Goal: Transaction & Acquisition: Purchase product/service

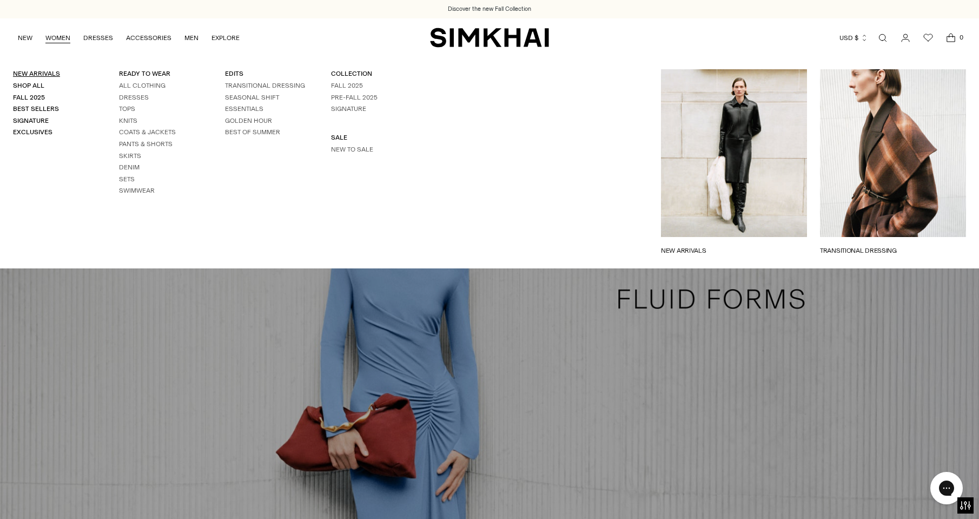
click at [50, 74] on link "New Arrivals" at bounding box center [36, 74] width 47 height 8
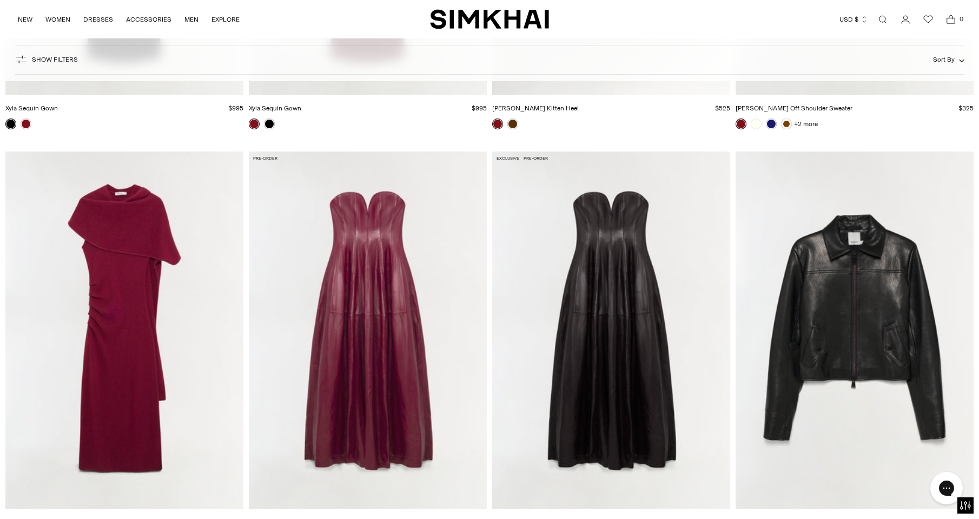
scroll to position [5001, 0]
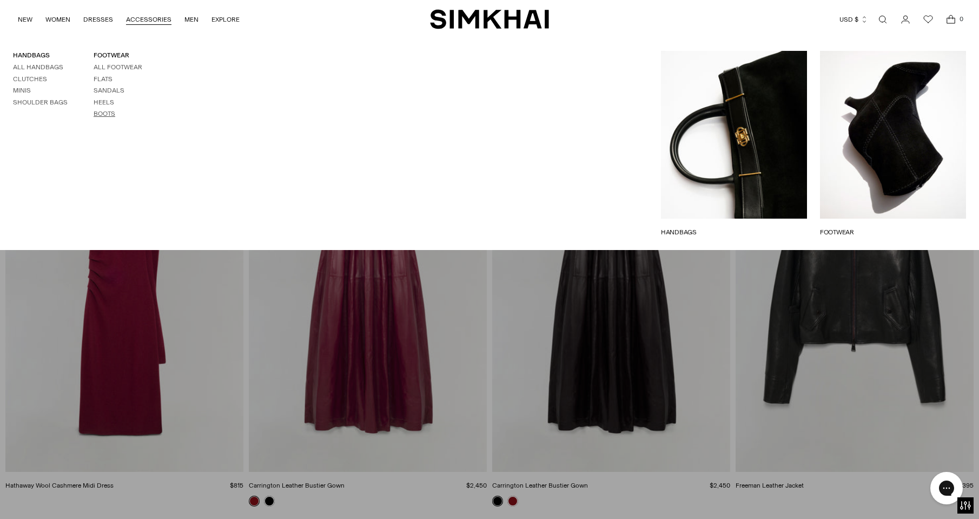
click at [109, 117] on link "Boots" at bounding box center [105, 114] width 22 height 8
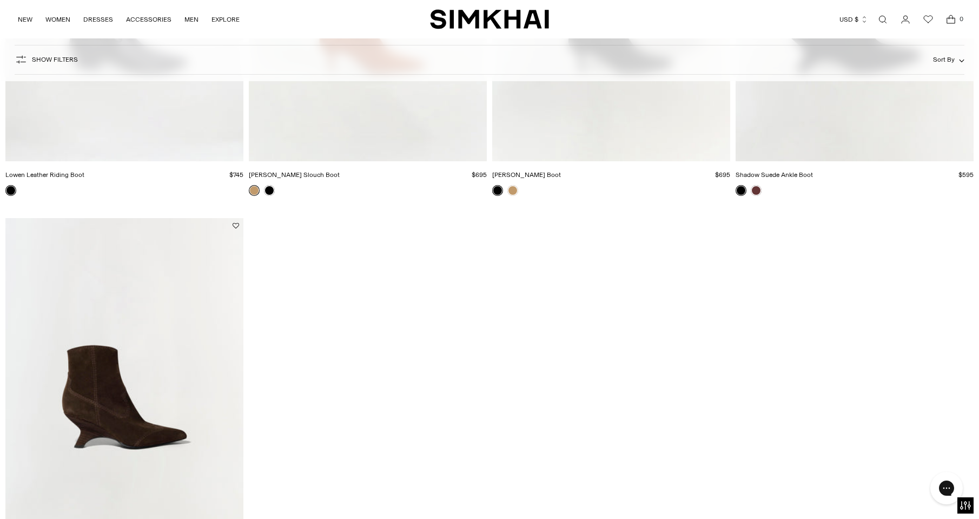
scroll to position [1169, 0]
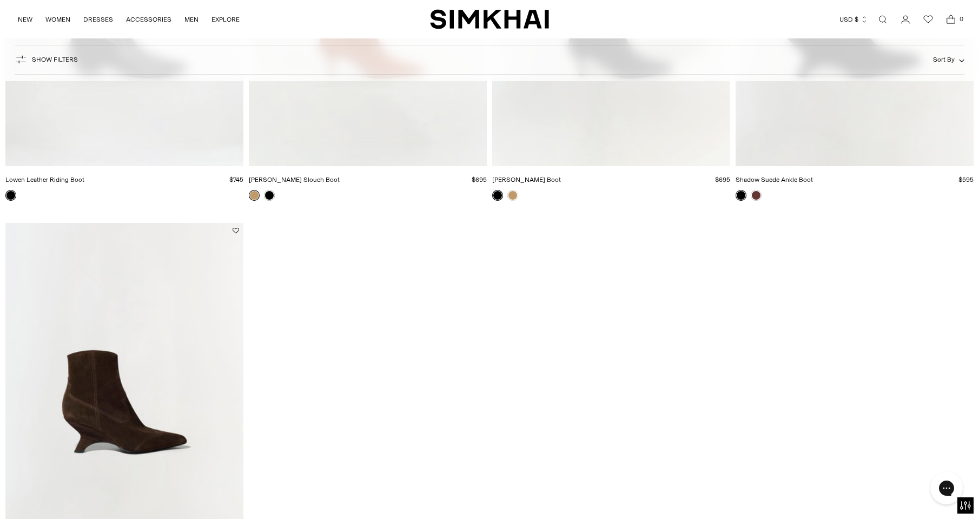
click at [0, 0] on img "Shadow Western Boot" at bounding box center [0, 0] width 0 height 0
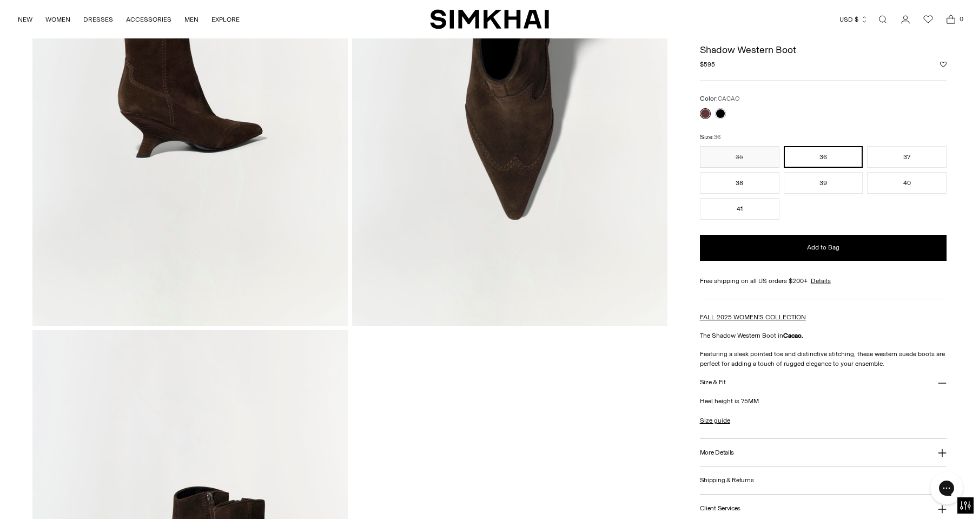
scroll to position [665, 0]
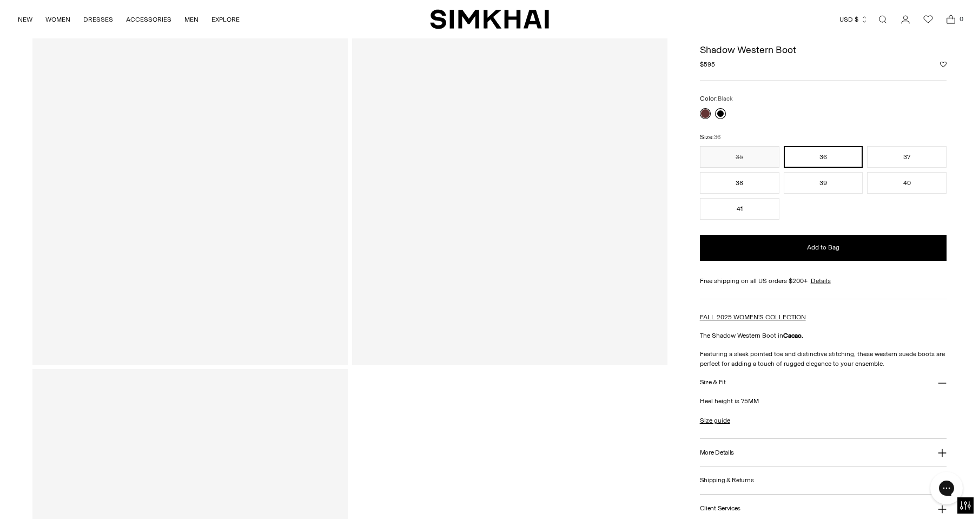
click at [721, 115] on link at bounding box center [720, 113] width 11 height 11
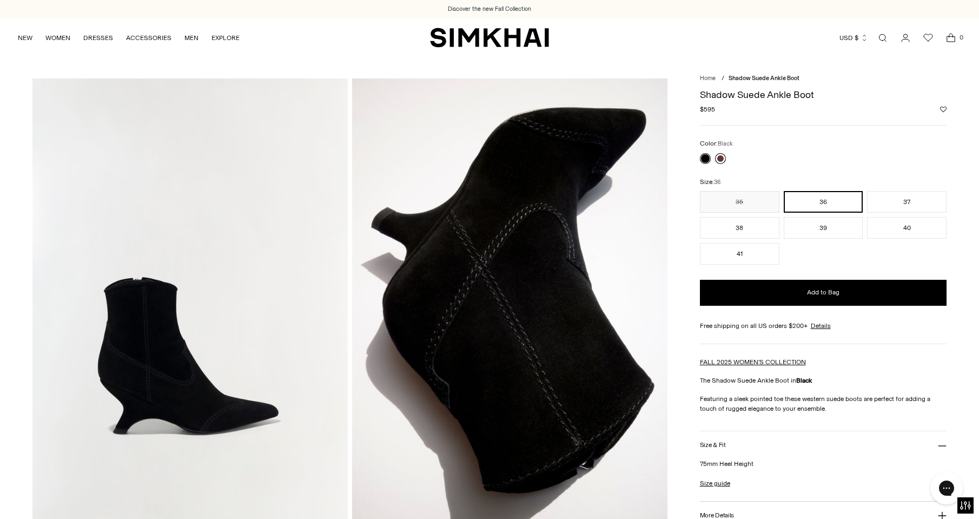
click at [720, 161] on link at bounding box center [720, 158] width 11 height 11
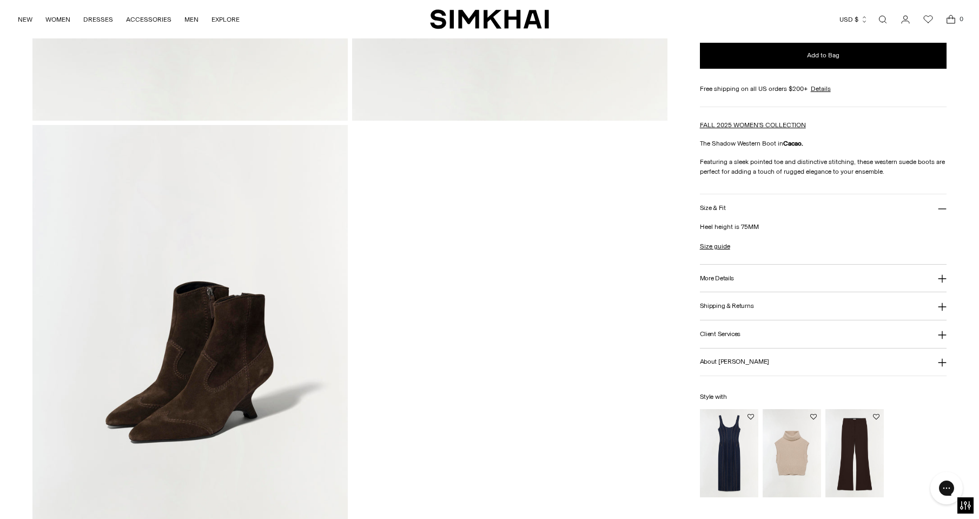
scroll to position [911, 0]
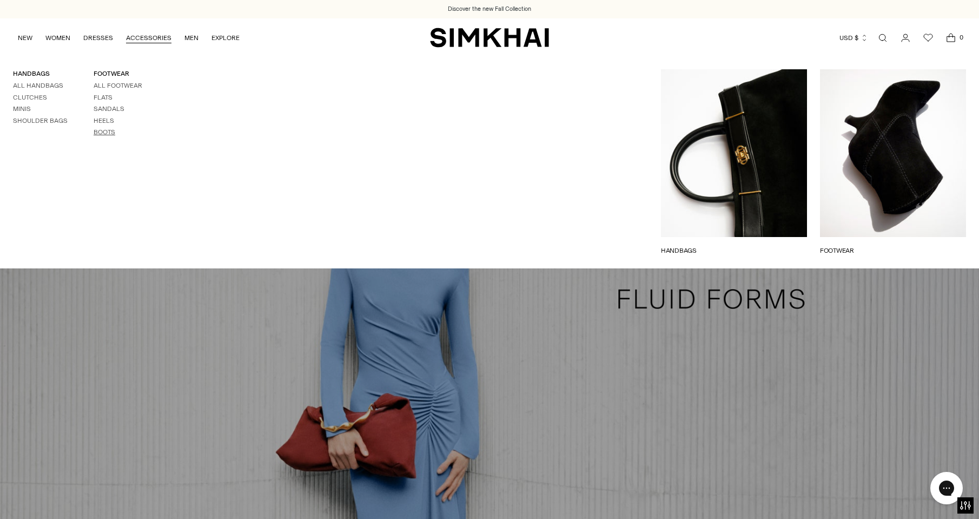
click at [105, 129] on link "Boots" at bounding box center [105, 132] width 22 height 8
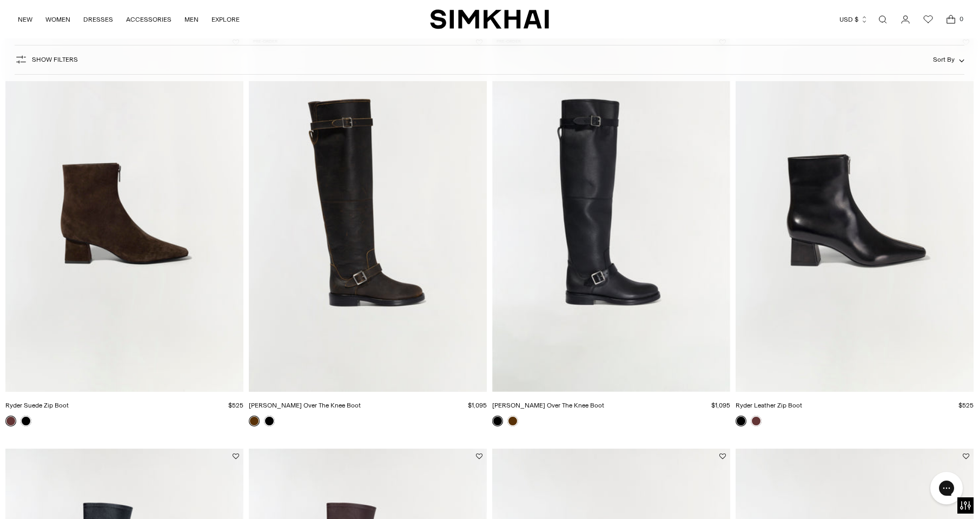
scroll to position [118, 0]
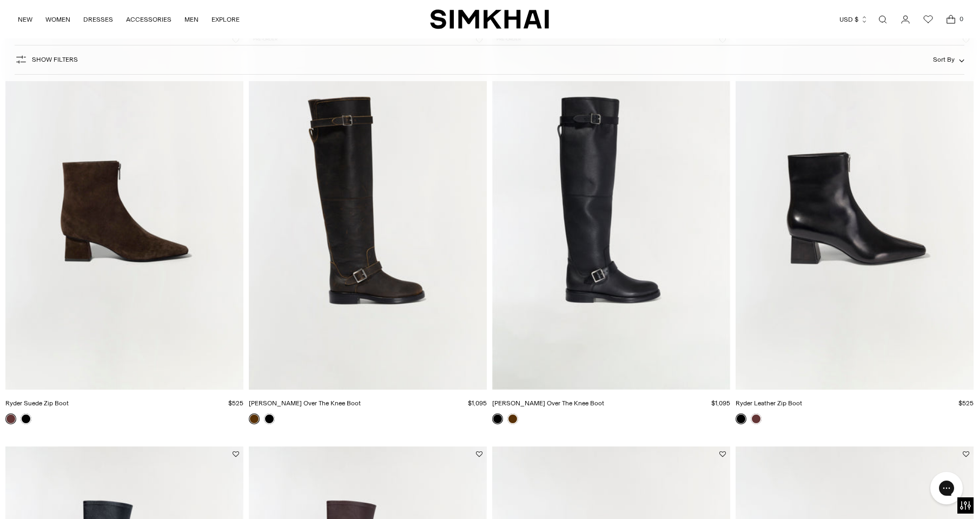
click at [0, 0] on img "Noah Leather Over The Knee Boot" at bounding box center [0, 0] width 0 height 0
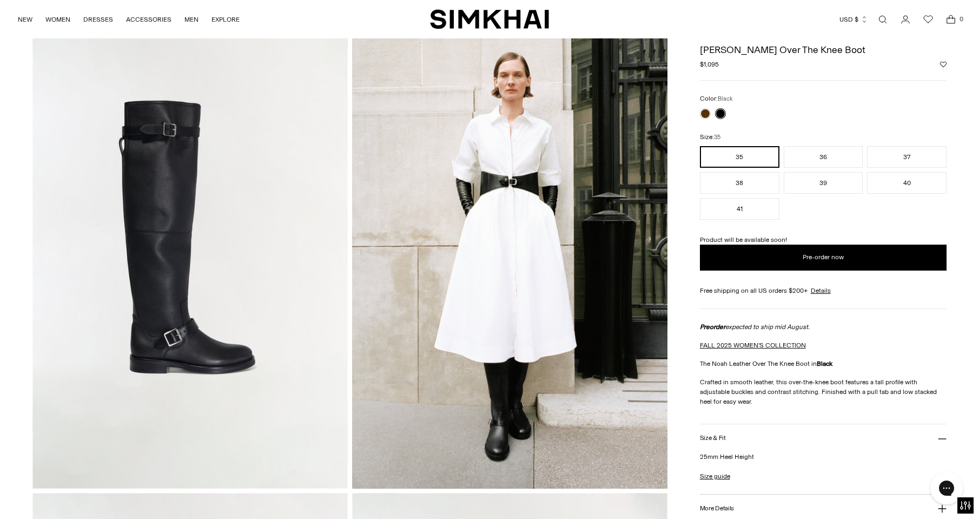
scroll to position [61, 0]
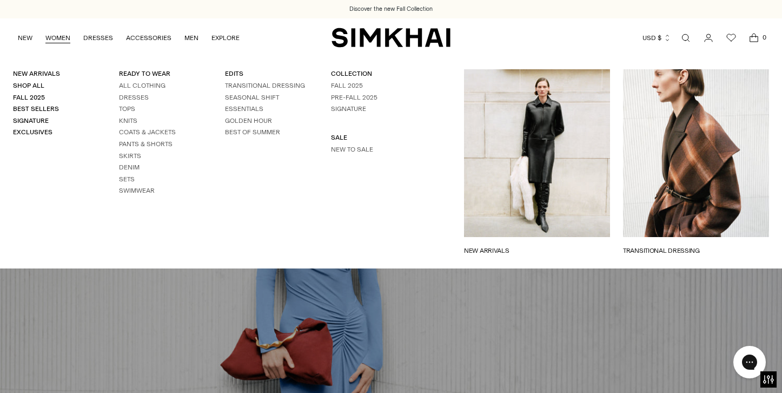
click at [505, 246] on link "NEW ARRIVALS" at bounding box center [537, 251] width 146 height 10
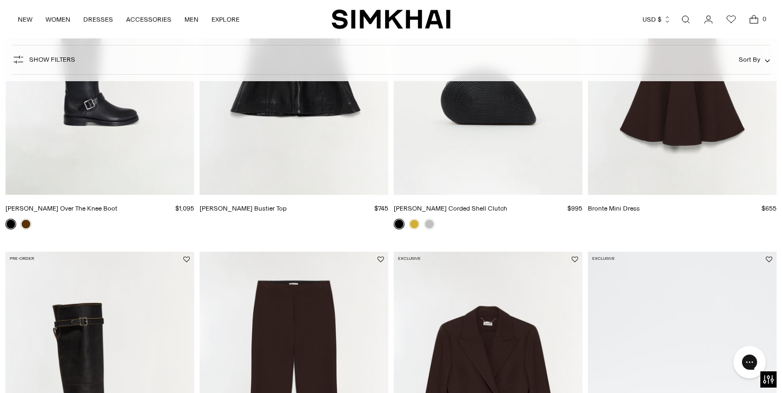
scroll to position [797, 0]
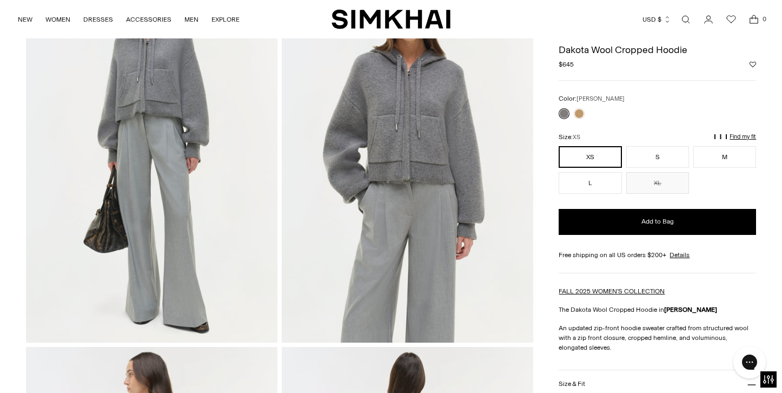
scroll to position [112, 0]
click at [662, 158] on button "S" at bounding box center [657, 157] width 63 height 22
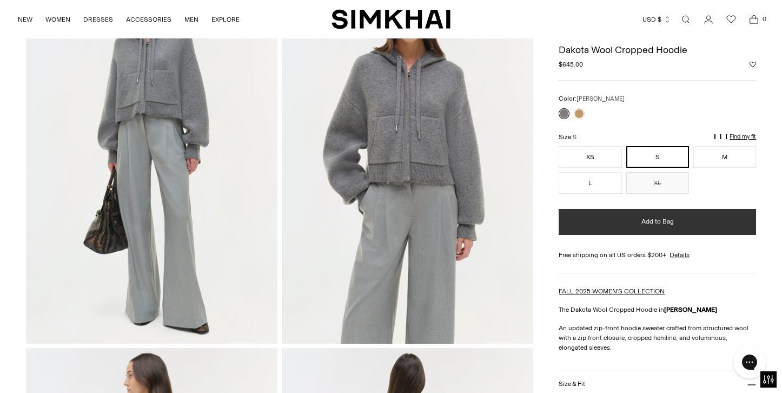
click at [625, 227] on button "Add to Bag" at bounding box center [657, 222] width 197 height 26
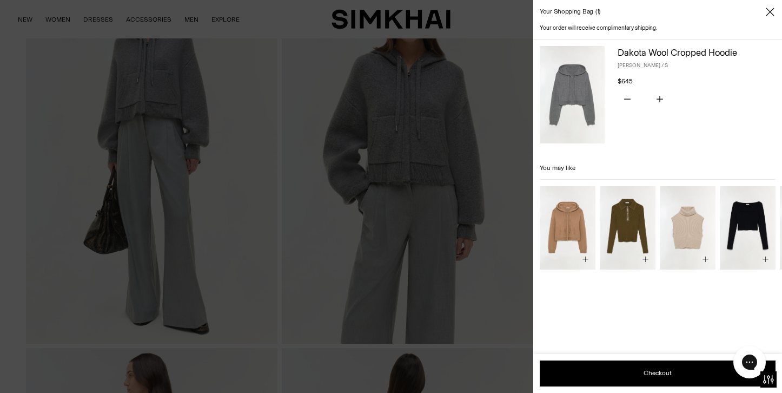
click at [772, 12] on icon "Close" at bounding box center [770, 11] width 9 height 11
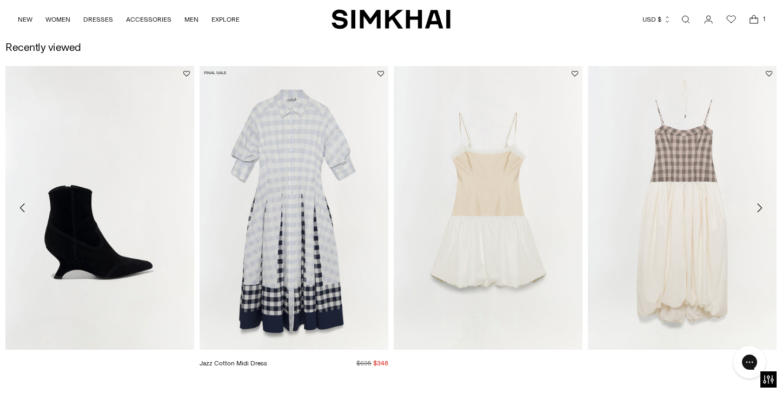
scroll to position [878, 0]
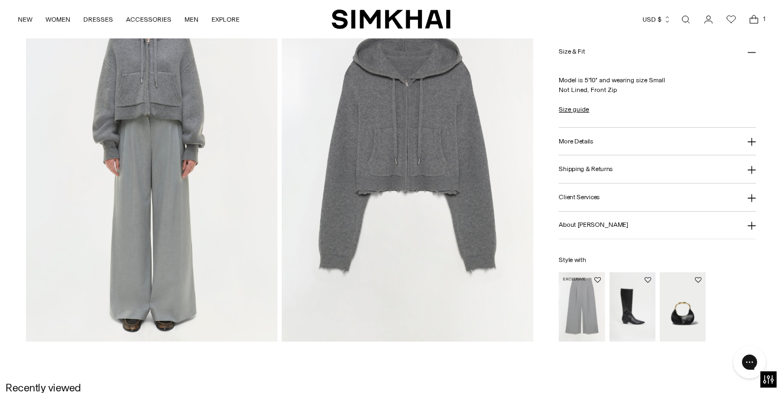
click at [0, 0] on img "Clayton Wide Leg Pant" at bounding box center [0, 0] width 0 height 0
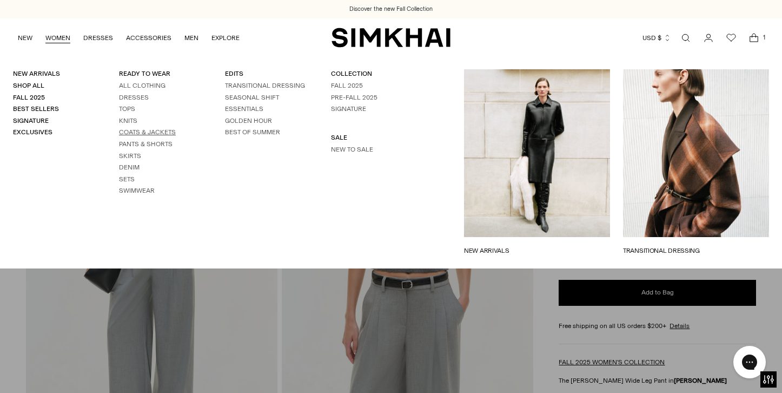
click at [144, 134] on link "Coats & Jackets" at bounding box center [147, 132] width 57 height 8
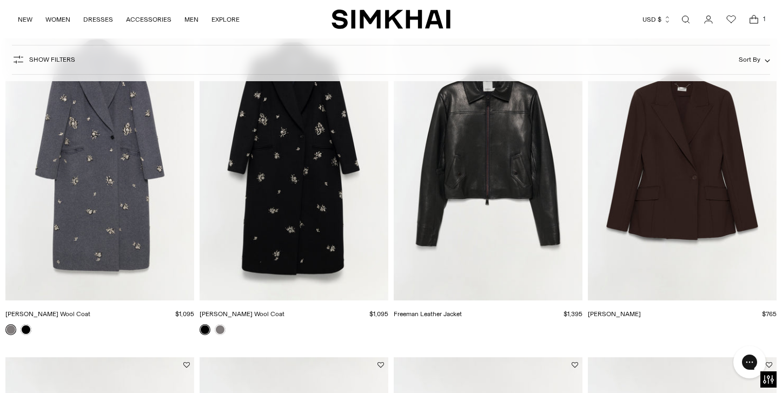
scroll to position [156, 0]
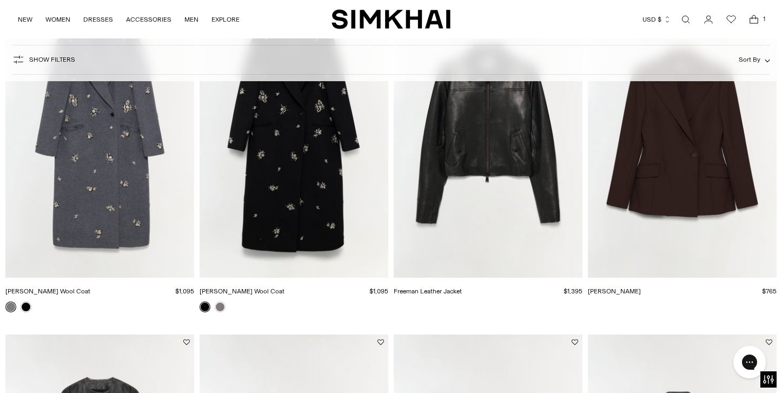
click at [0, 0] on img "Freeman Leather Jacket" at bounding box center [0, 0] width 0 height 0
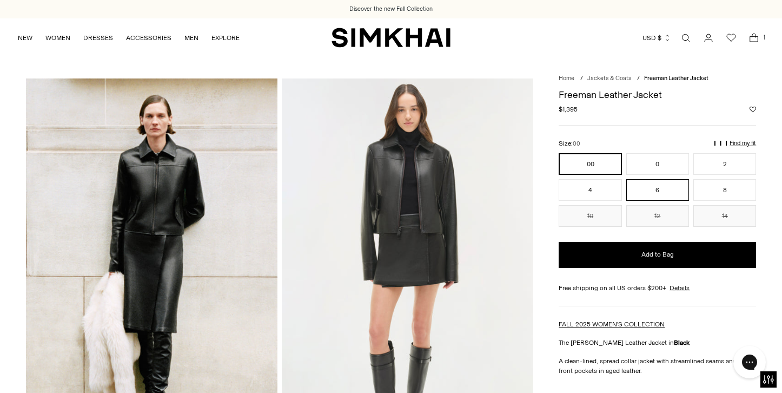
click at [674, 193] on button "6" at bounding box center [657, 190] width 63 height 22
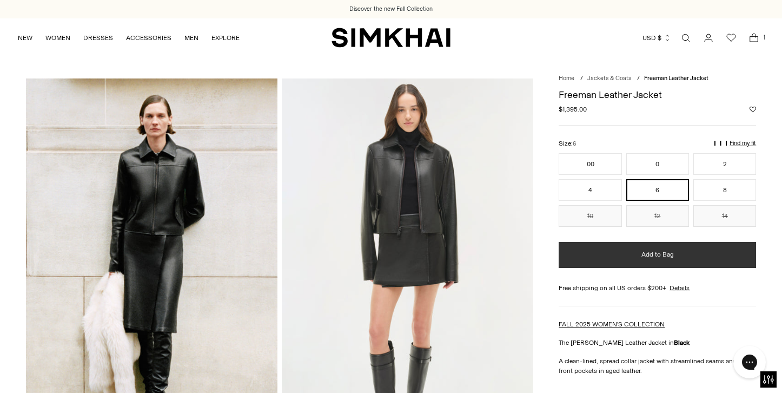
click at [652, 256] on span "Add to Bag" at bounding box center [657, 254] width 32 height 9
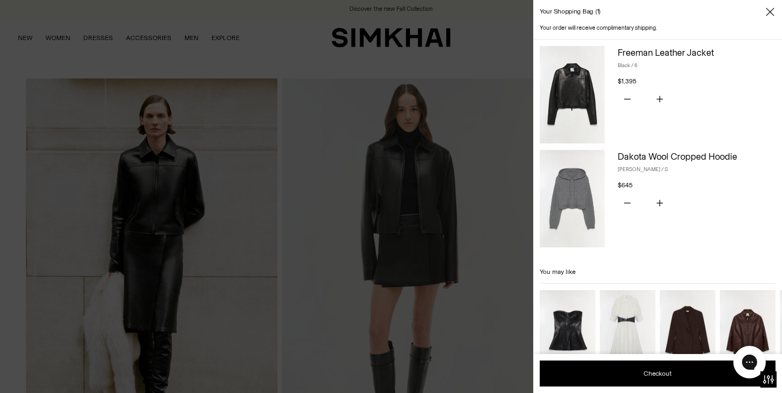
click at [767, 13] on icon "Close" at bounding box center [770, 11] width 9 height 11
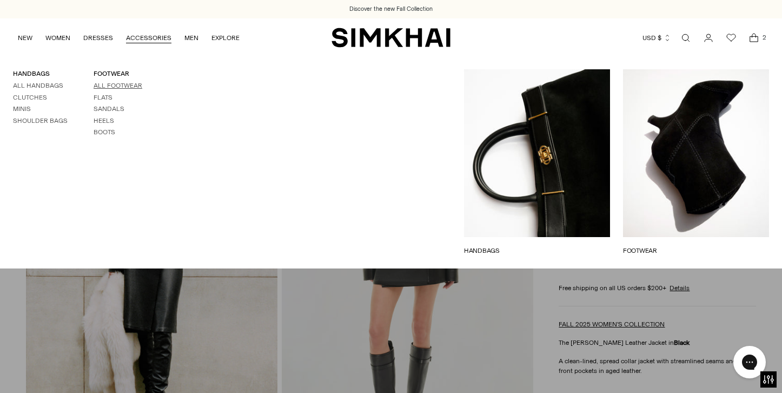
click at [110, 87] on link "All Footwear" at bounding box center [118, 86] width 49 height 8
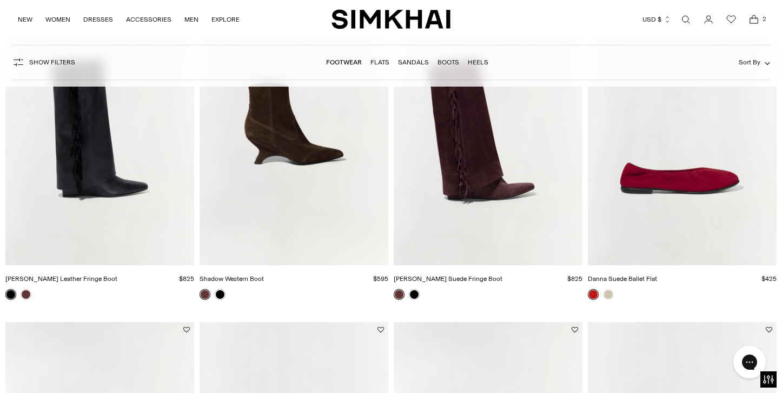
scroll to position [1195, 0]
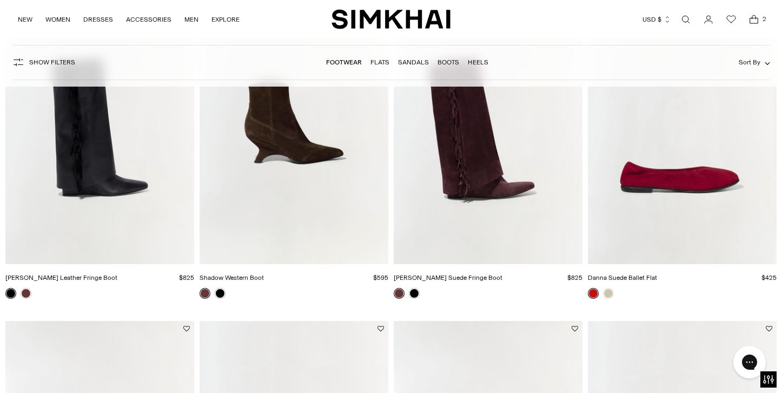
click at [0, 0] on img "Danna Suede Ballet Flat" at bounding box center [0, 0] width 0 height 0
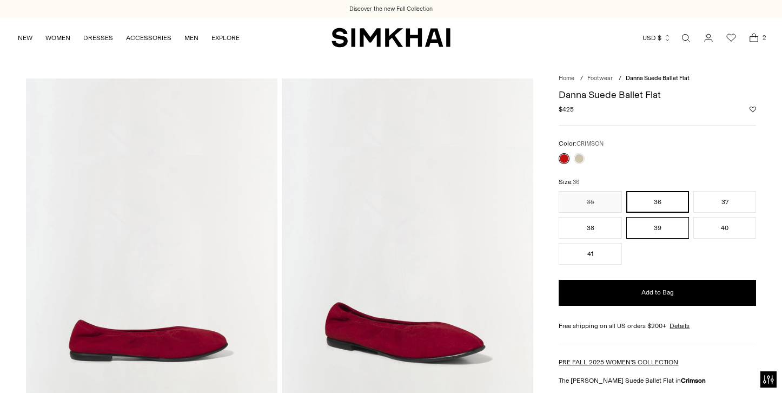
click at [651, 229] on button "39" at bounding box center [657, 228] width 63 height 22
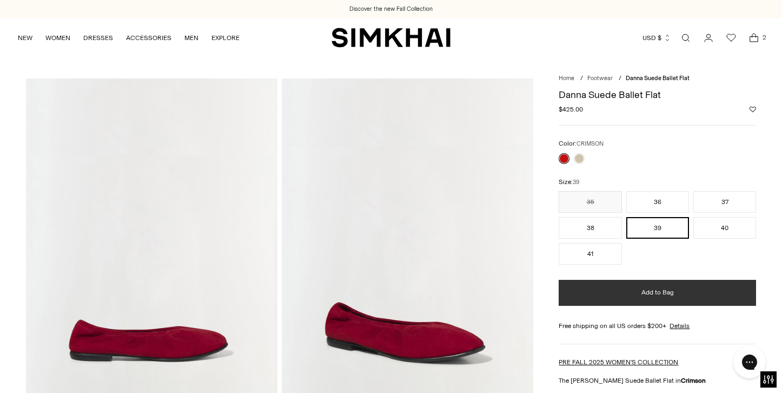
click at [644, 291] on span "Add to Bag" at bounding box center [657, 292] width 32 height 9
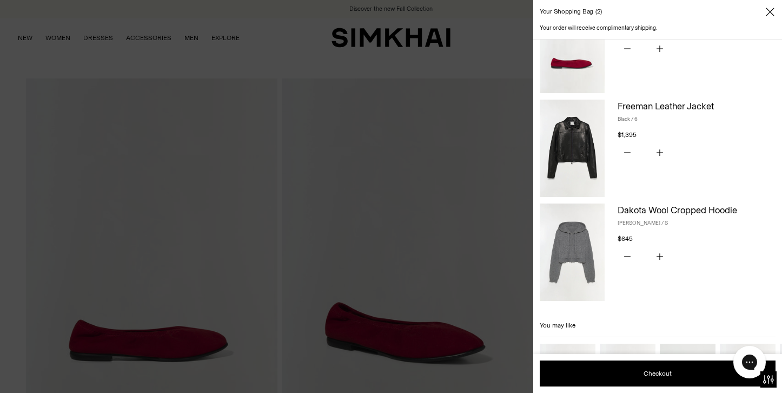
scroll to position [136, 0]
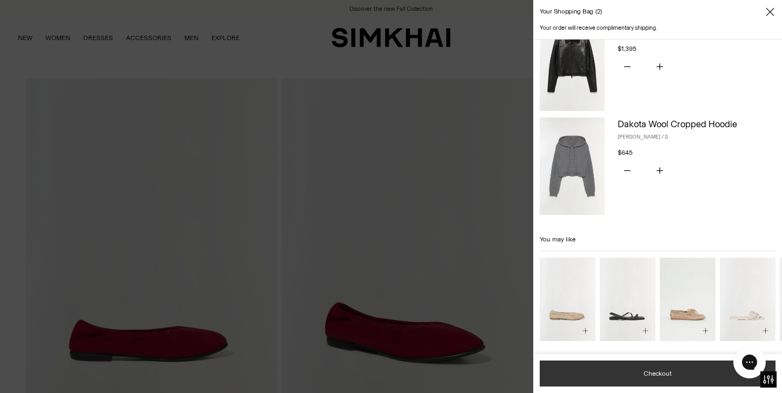
click at [664, 372] on button "Checkout" at bounding box center [658, 373] width 236 height 26
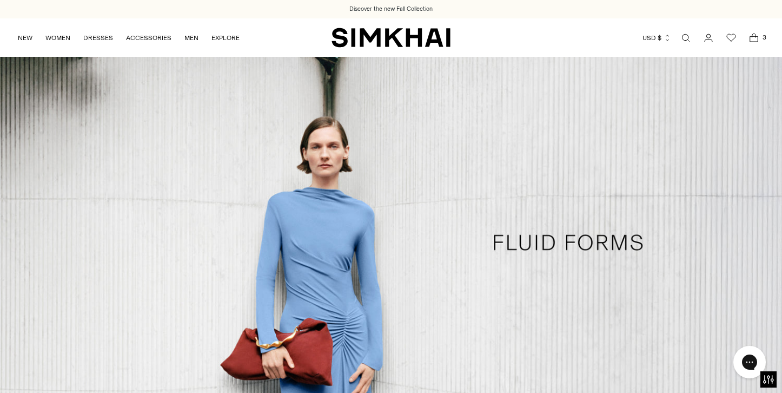
click at [754, 37] on icon "Open cart modal" at bounding box center [753, 37] width 15 height 11
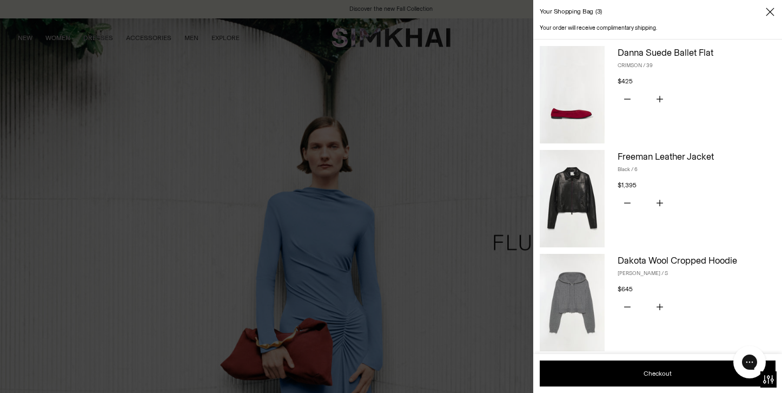
click at [767, 15] on icon "Close" at bounding box center [770, 11] width 9 height 11
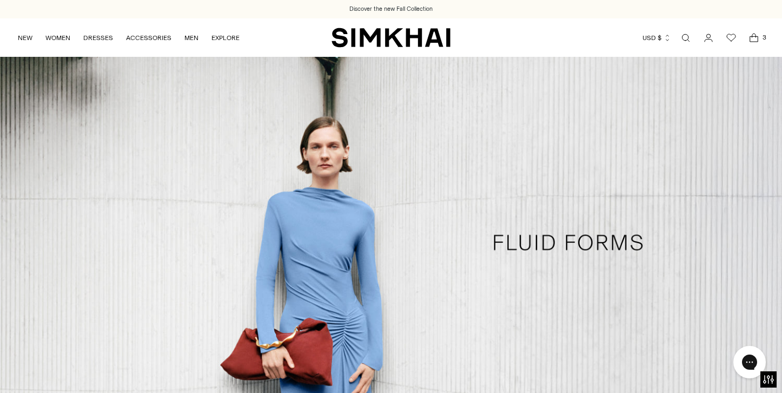
click at [752, 39] on icon "Open cart modal" at bounding box center [753, 37] width 15 height 11
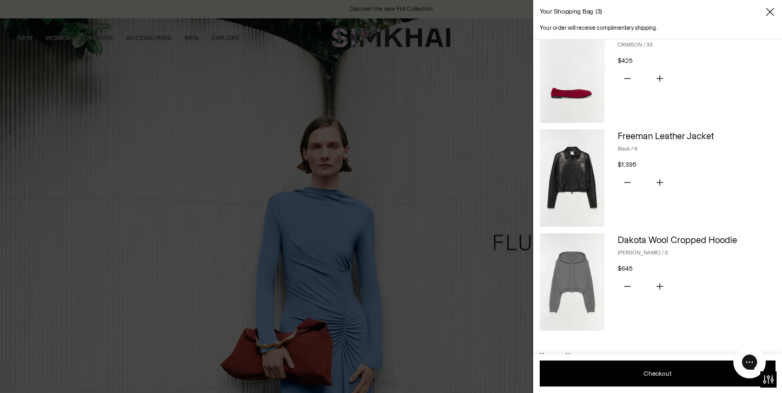
scroll to position [18, 0]
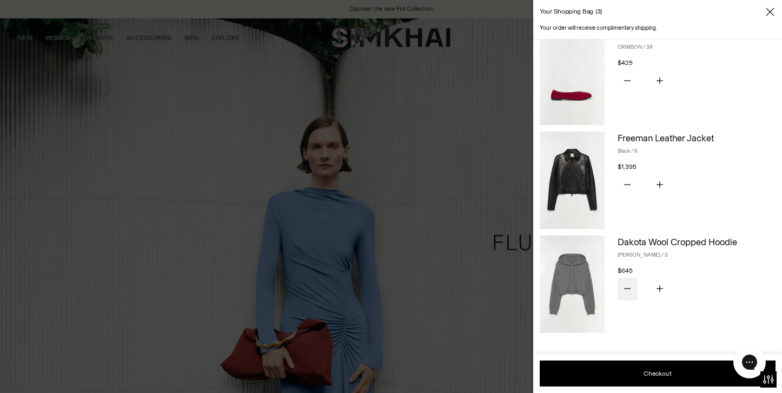
click at [627, 288] on icon "Subtract product quantity" at bounding box center [627, 288] width 6 height 1
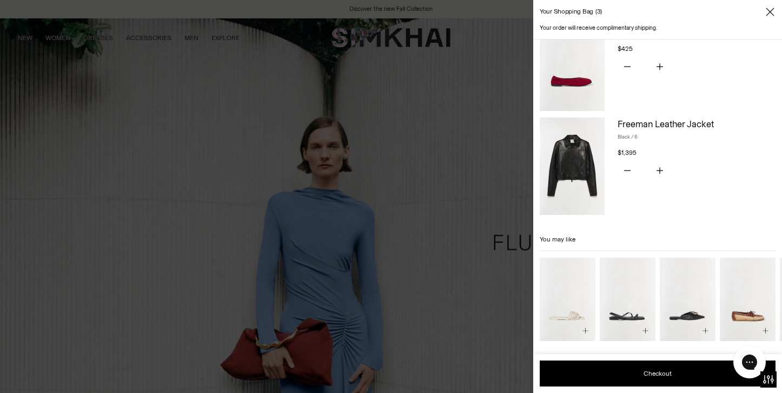
scroll to position [0, 0]
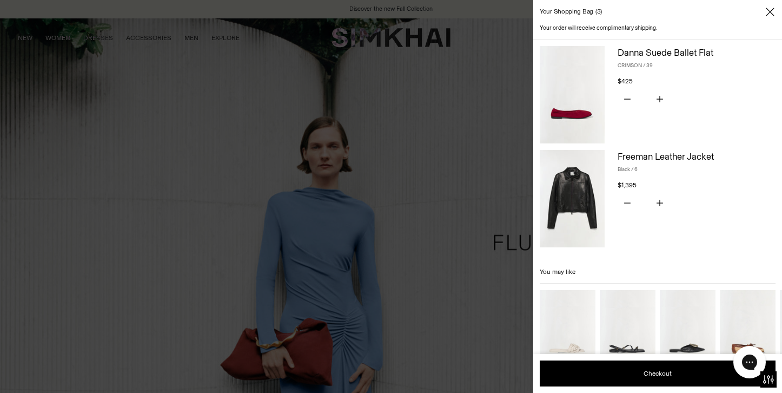
click at [767, 12] on icon "Close" at bounding box center [770, 11] width 9 height 11
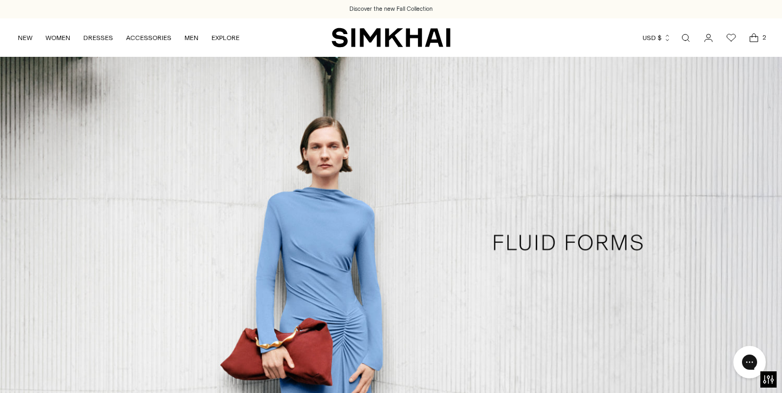
click at [754, 38] on icon "Open cart modal" at bounding box center [753, 37] width 15 height 11
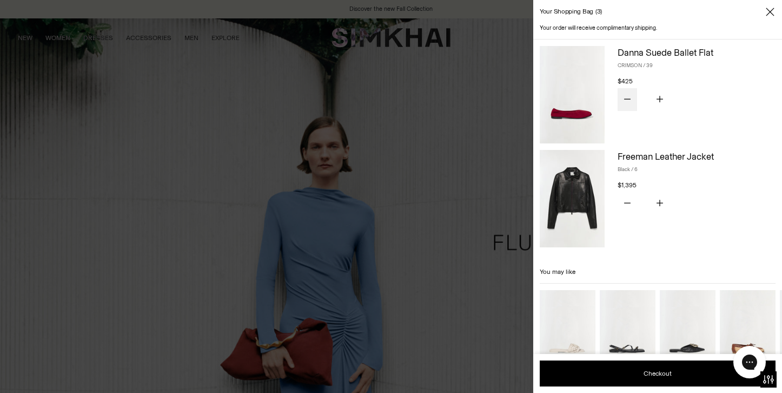
click at [631, 96] on button "Subtract product quantity" at bounding box center [627, 99] width 19 height 23
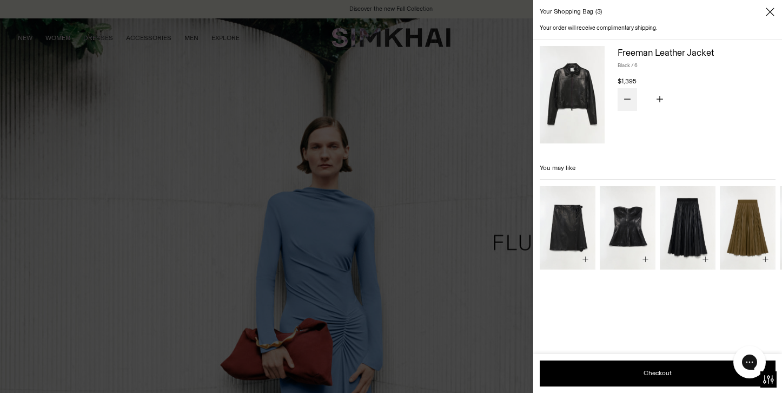
click at [631, 97] on button "Subtract product quantity" at bounding box center [627, 99] width 19 height 23
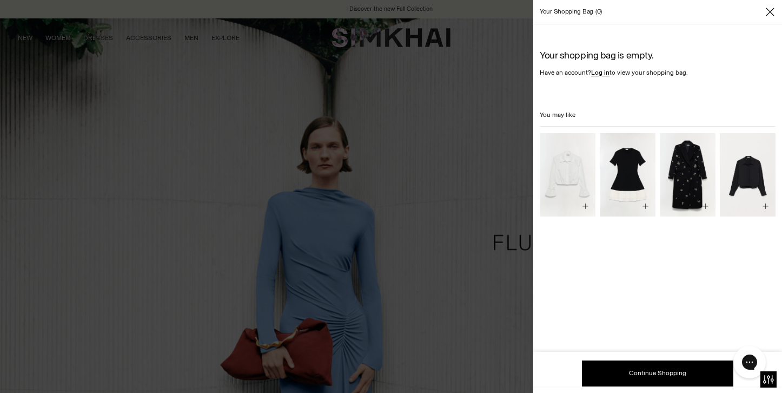
click at [769, 13] on icon "Close" at bounding box center [770, 11] width 9 height 11
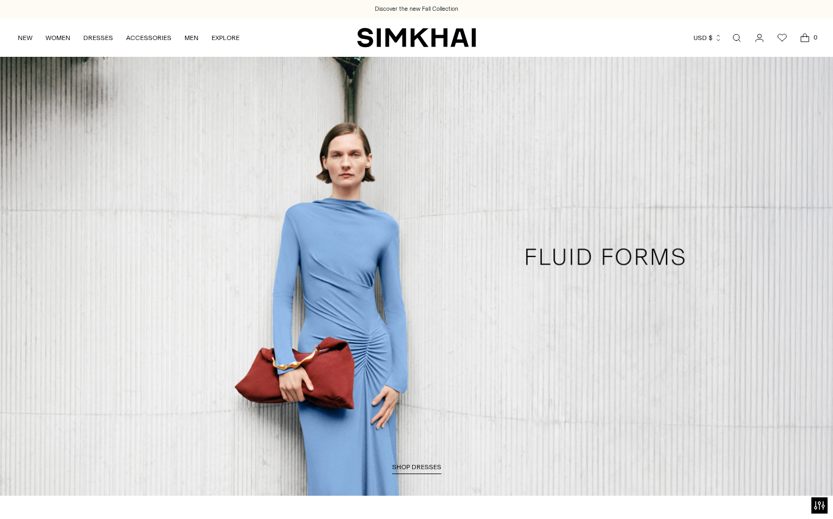
click at [736, 35] on link "Open search modal" at bounding box center [737, 38] width 22 height 22
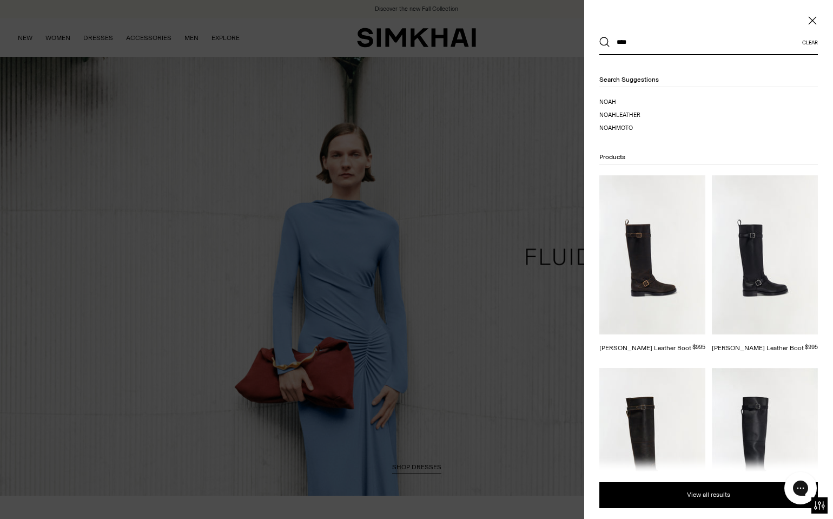
scroll to position [118, 0]
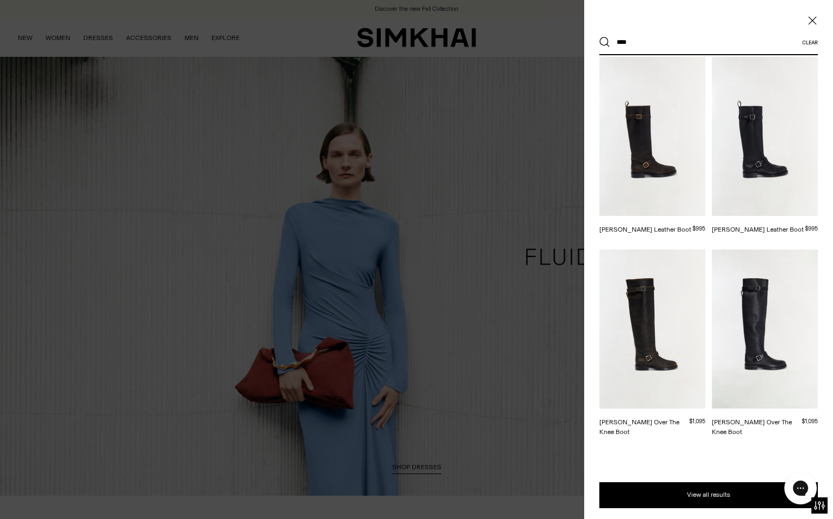
type input "****"
click at [732, 160] on img at bounding box center [765, 136] width 106 height 159
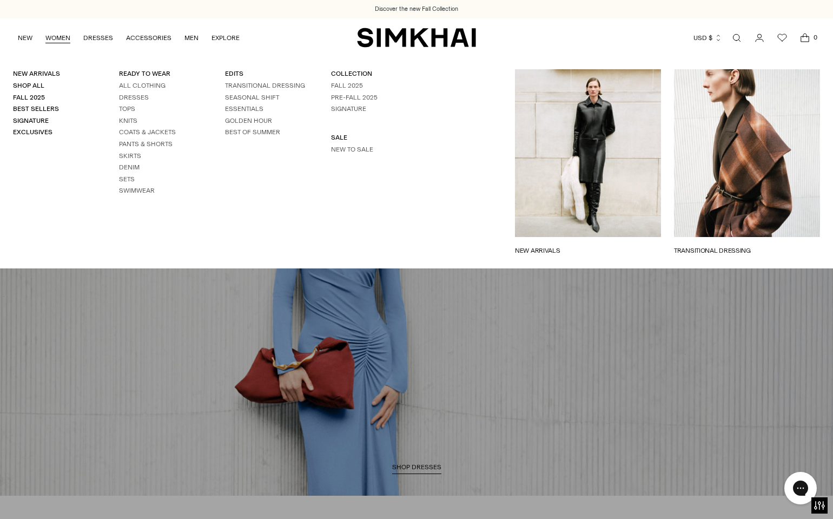
click at [589, 246] on link "NEW ARRIVALS" at bounding box center [588, 251] width 146 height 10
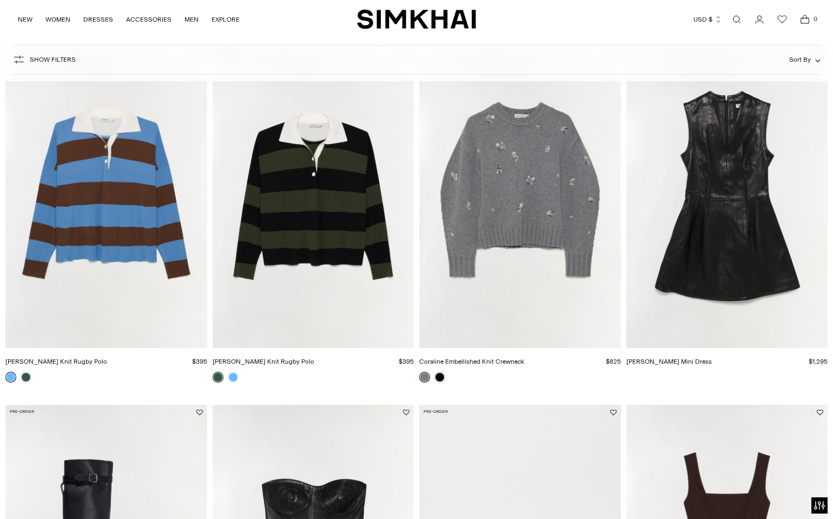
scroll to position [307, 0]
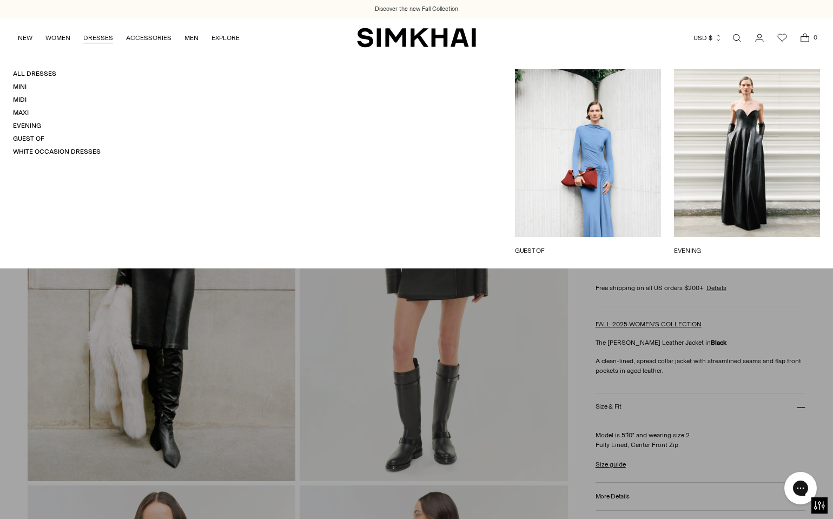
click at [724, 246] on link "EVENING" at bounding box center [747, 251] width 146 height 10
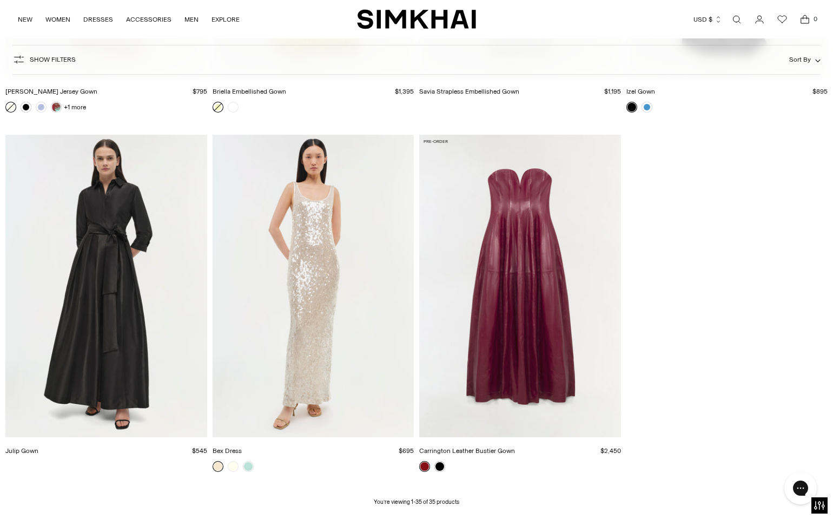
scroll to position [2892, 0]
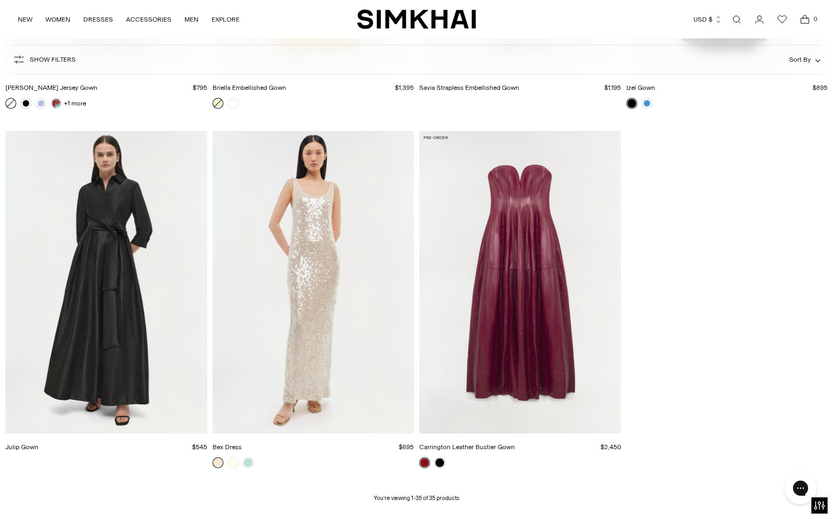
click at [0, 0] on img "Carrington Leather Bustier Gown" at bounding box center [0, 0] width 0 height 0
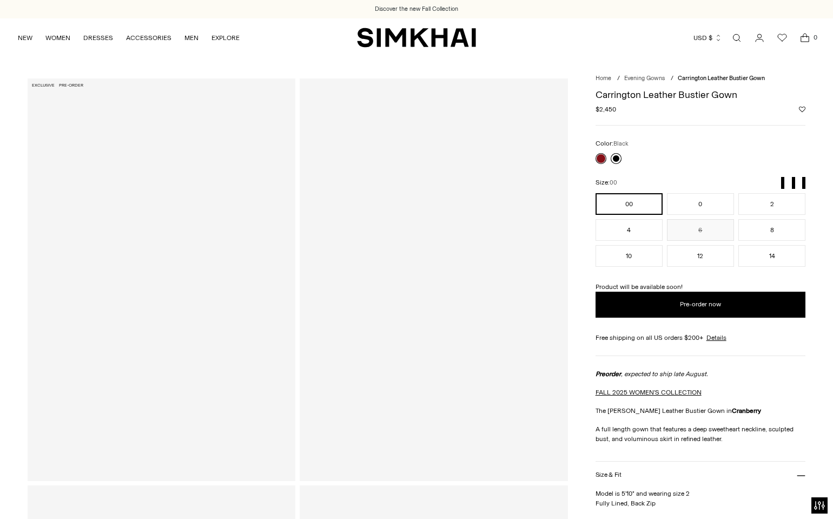
click at [615, 158] on link at bounding box center [616, 158] width 11 height 11
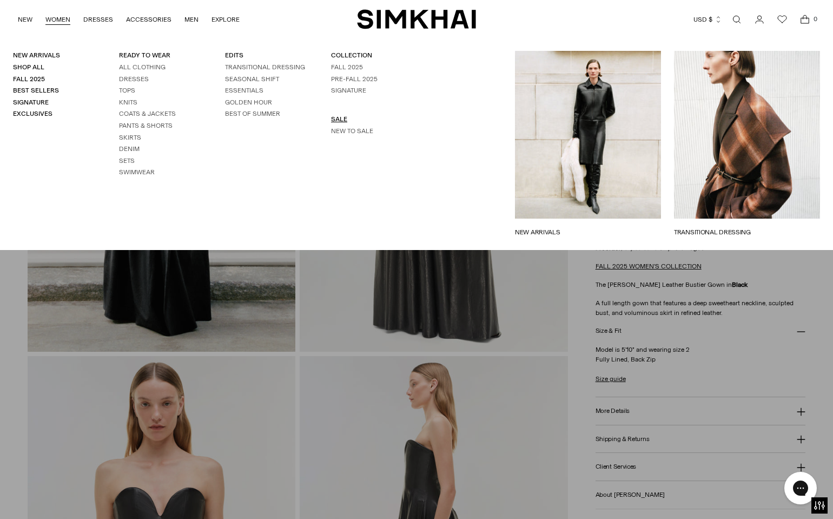
click at [337, 120] on link "SALE" at bounding box center [339, 119] width 16 height 8
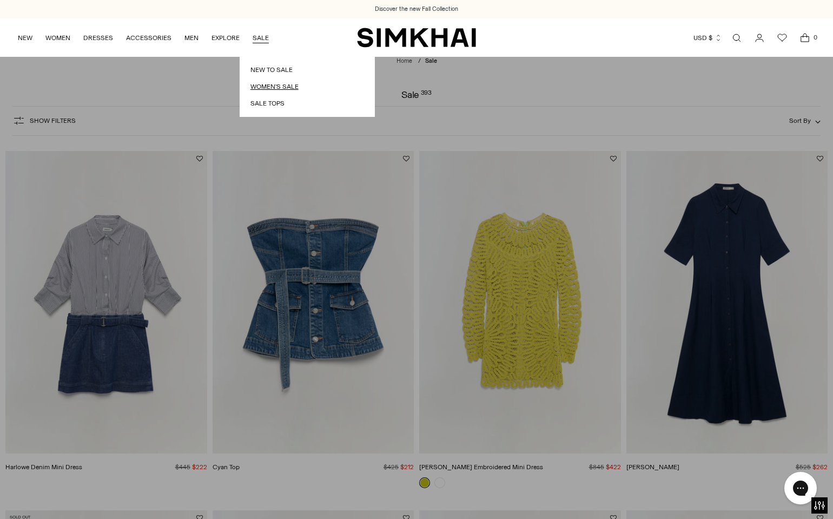
click at [267, 89] on link "Women's Sale" at bounding box center [307, 87] width 114 height 10
click at [269, 71] on link "New to Sale" at bounding box center [307, 70] width 114 height 10
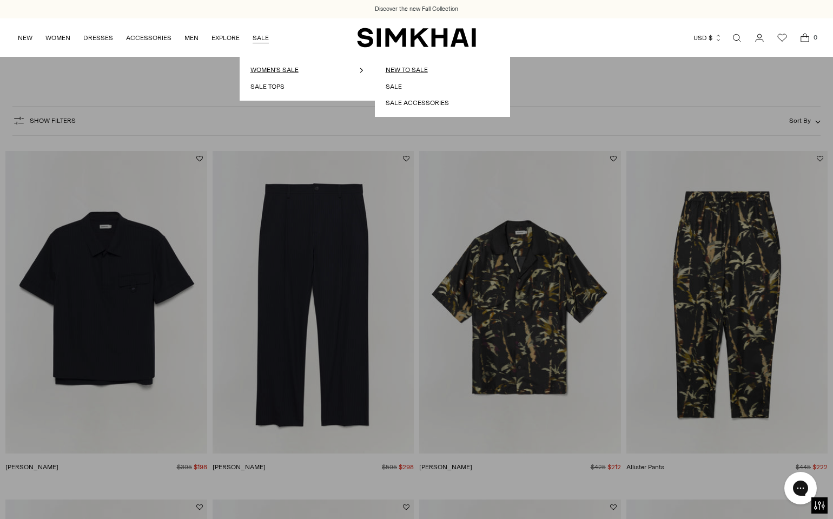
click at [410, 68] on link "New to Sale" at bounding box center [443, 70] width 114 height 10
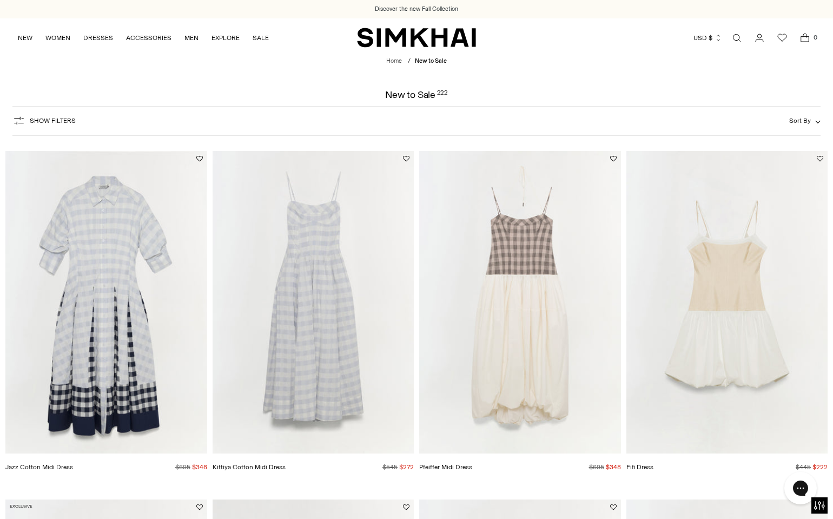
click at [737, 35] on link "Open search modal" at bounding box center [737, 38] width 22 height 22
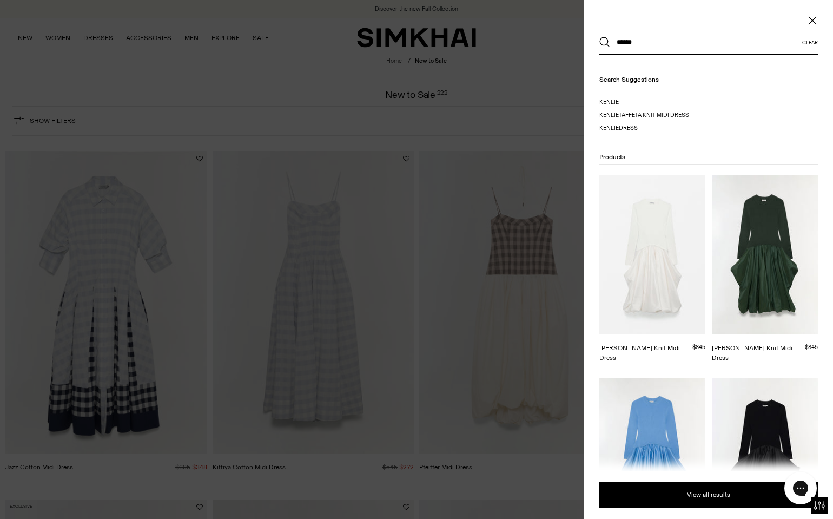
type input "******"
click at [599, 37] on button "Search" at bounding box center [604, 42] width 11 height 11
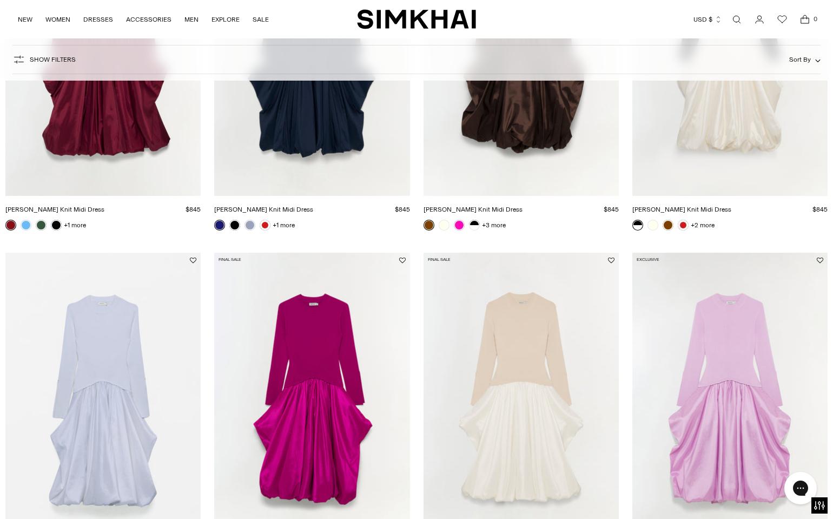
scroll to position [763, 0]
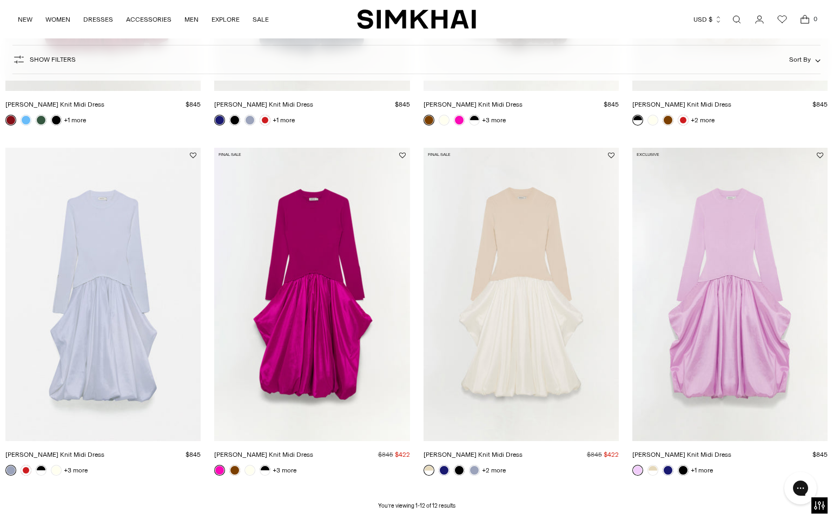
click at [0, 0] on img "Kenlie Taffeta Knit Midi Dress" at bounding box center [0, 0] width 0 height 0
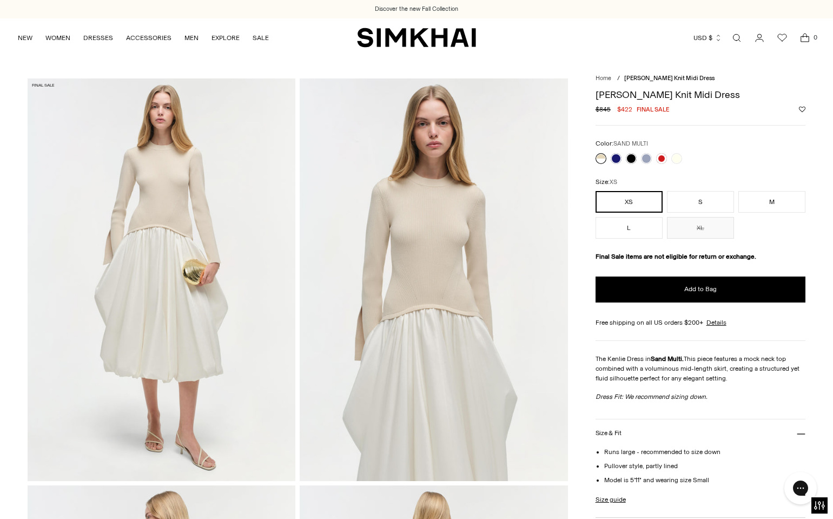
click at [734, 35] on link "Open search modal" at bounding box center [737, 38] width 22 height 22
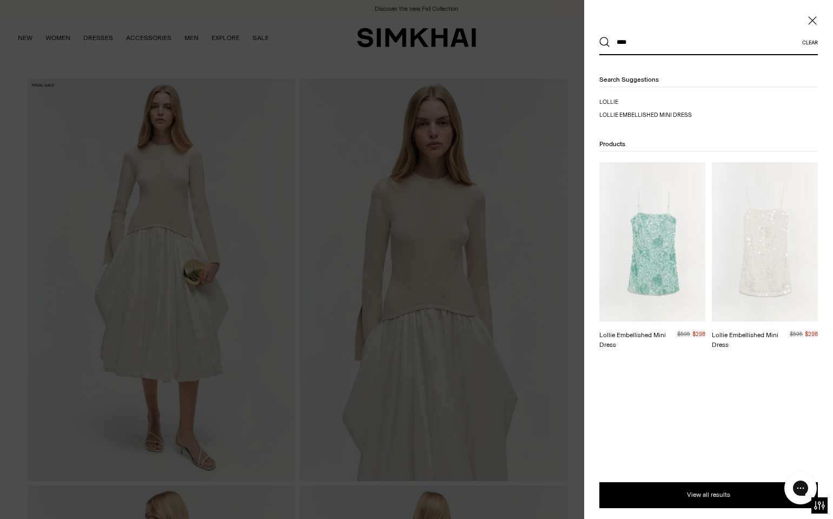
type input "****"
click at [760, 293] on img at bounding box center [765, 241] width 106 height 159
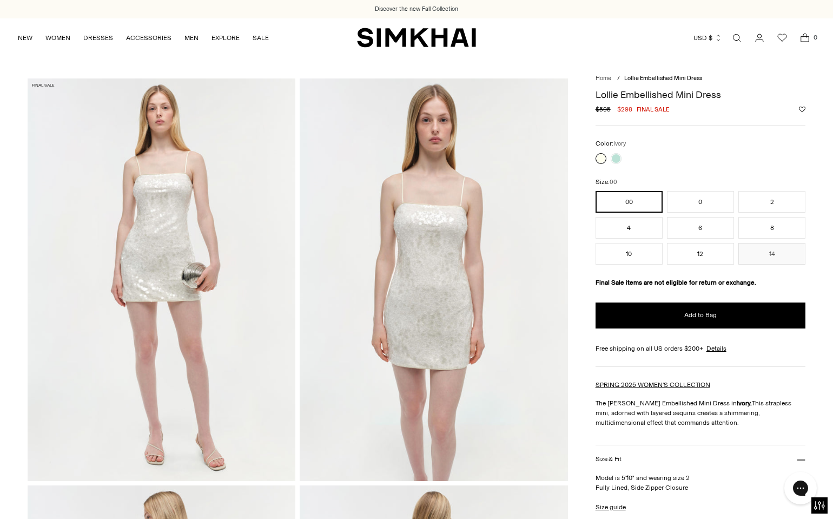
click at [738, 41] on link "Open search modal" at bounding box center [737, 38] width 22 height 22
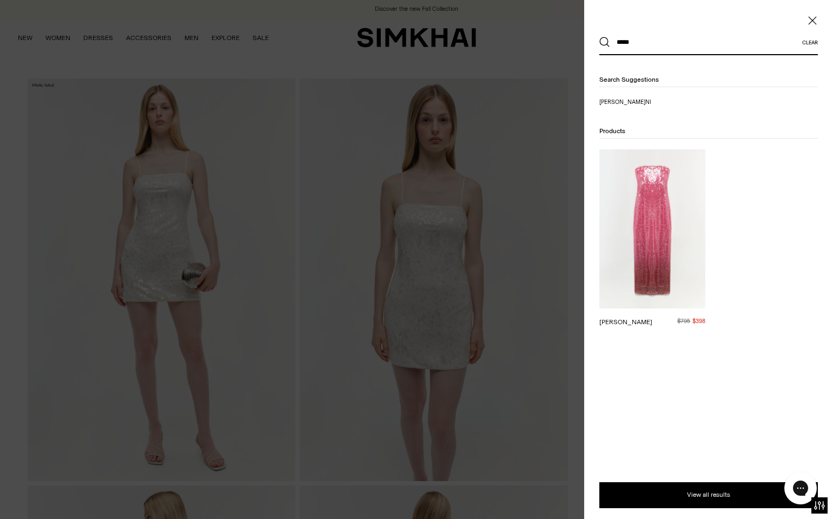
type input "*****"
click at [638, 251] on img at bounding box center [652, 228] width 106 height 159
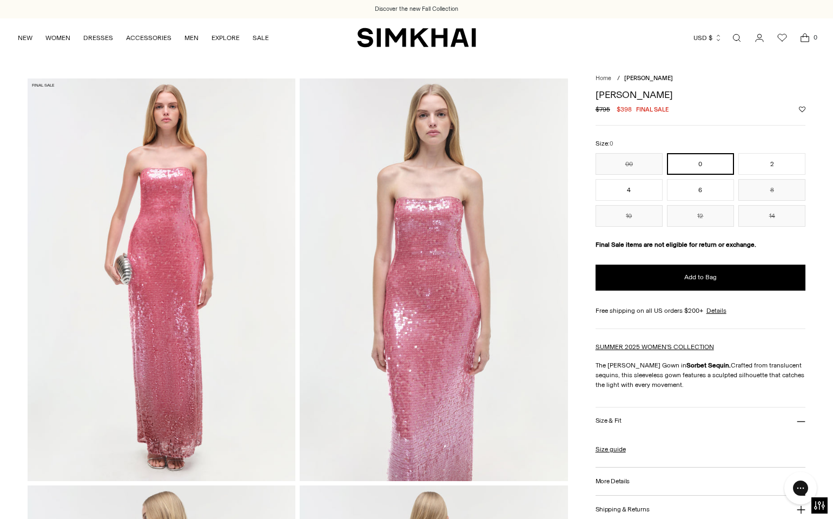
click at [742, 38] on link "Open search modal" at bounding box center [737, 38] width 22 height 22
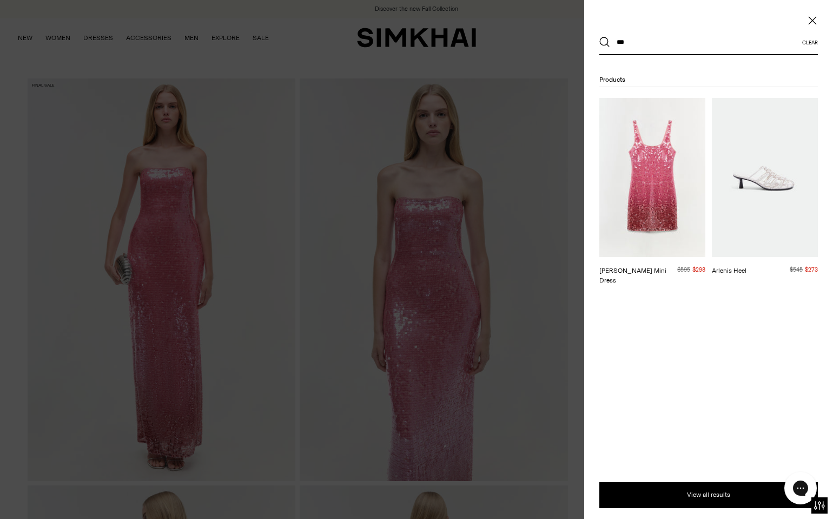
type input "***"
click at [686, 179] on img at bounding box center [652, 177] width 106 height 159
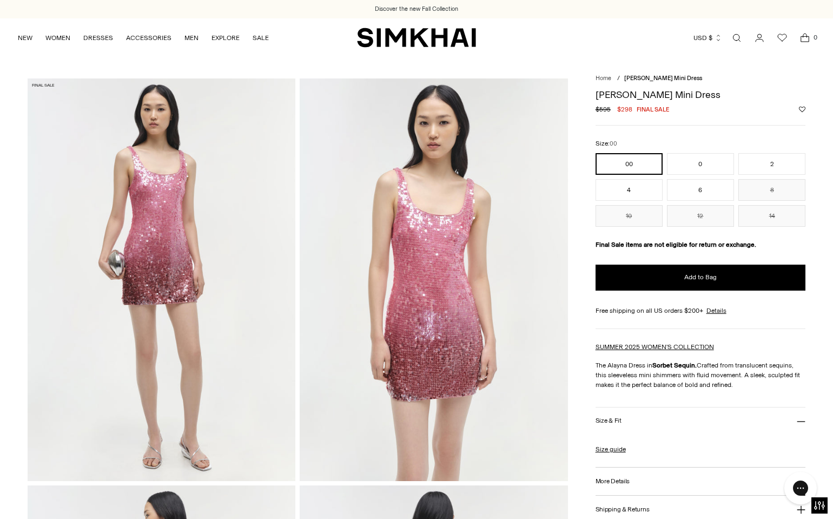
click at [738, 36] on link "Open search modal" at bounding box center [737, 38] width 22 height 22
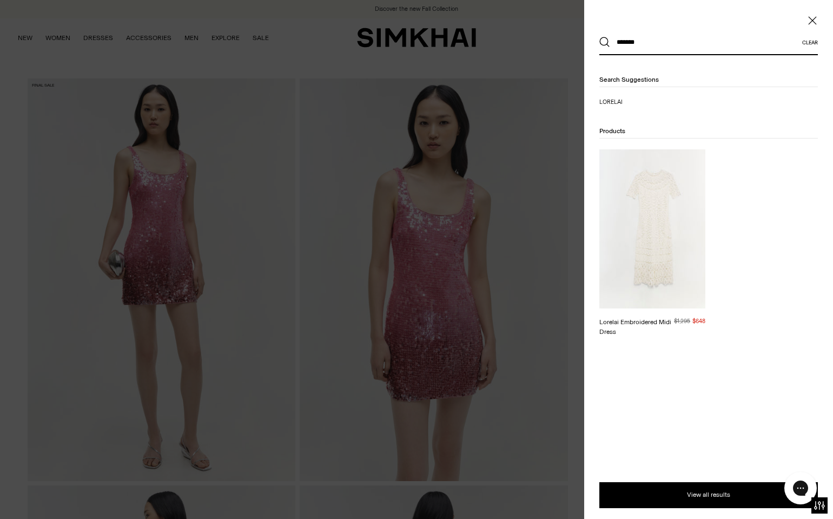
type input "*******"
click at [677, 236] on img at bounding box center [652, 228] width 106 height 159
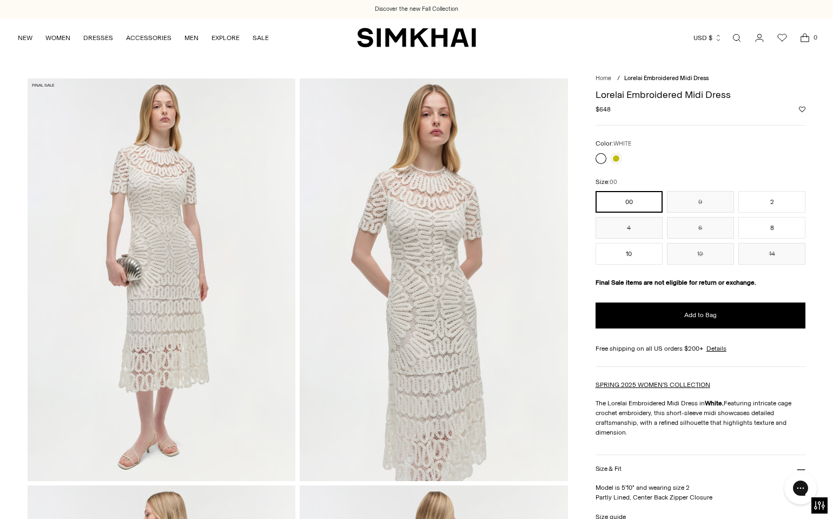
click at [739, 41] on link "Open search modal" at bounding box center [737, 38] width 22 height 22
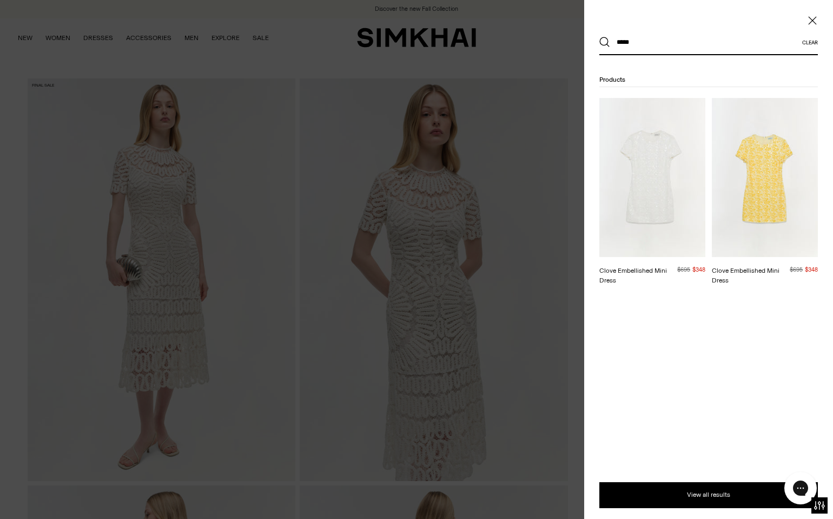
type input "*****"
click at [642, 177] on img at bounding box center [652, 177] width 106 height 159
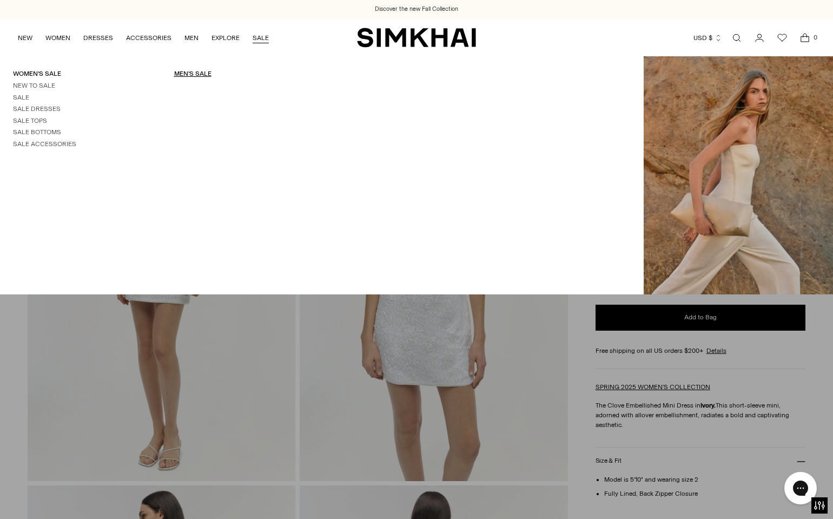
click at [193, 72] on link "Men's Sale" at bounding box center [192, 74] width 37 height 8
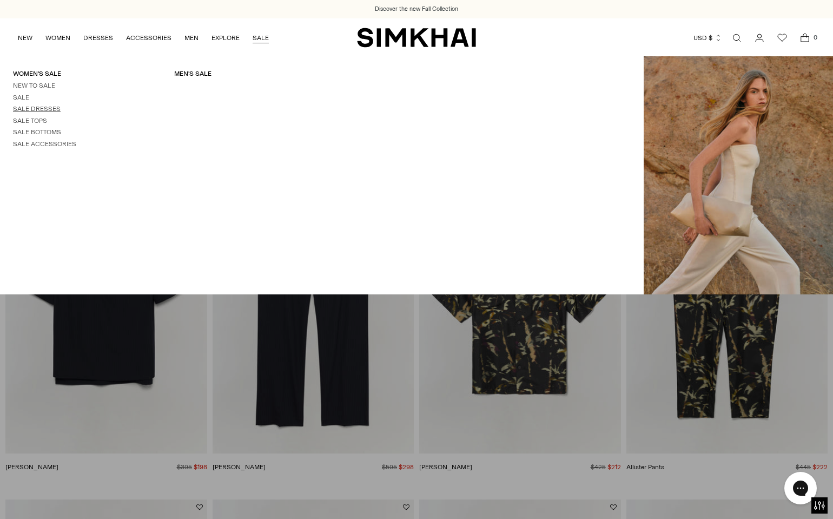
click at [32, 110] on link "Sale Dresses" at bounding box center [37, 109] width 48 height 8
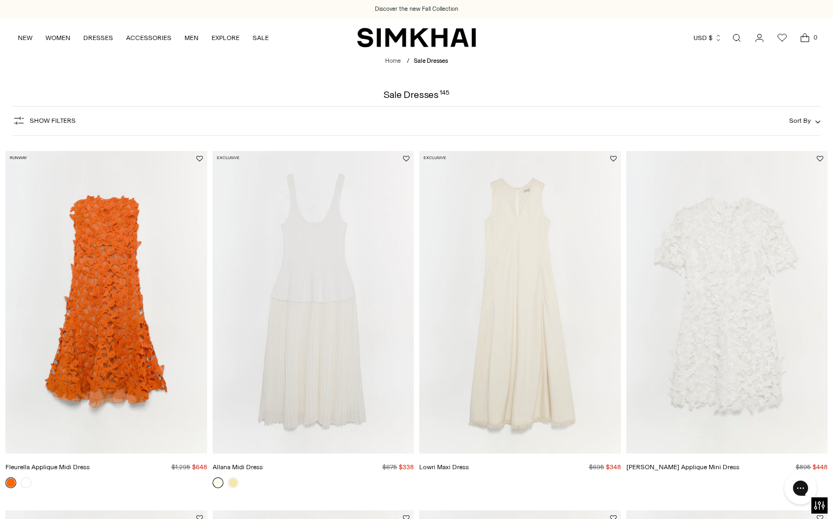
click at [406, 44] on img "SIMKHAI" at bounding box center [416, 37] width 119 height 21
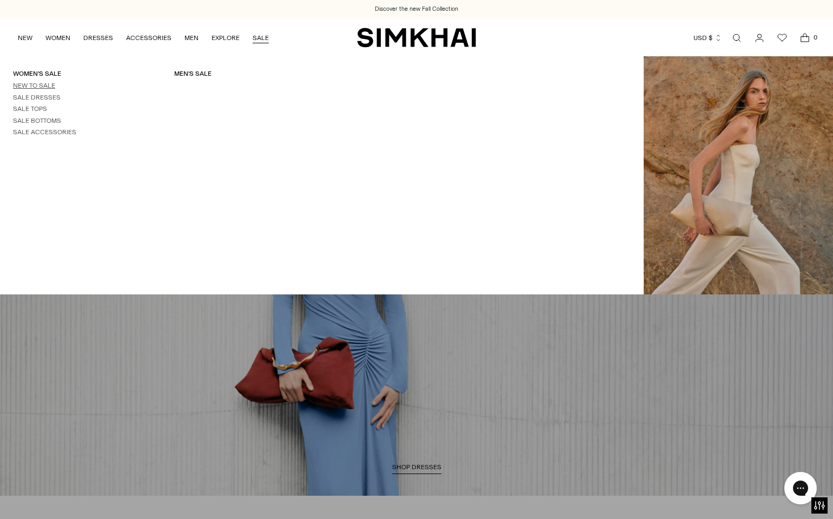
click at [41, 85] on link "New to Sale" at bounding box center [34, 86] width 42 height 8
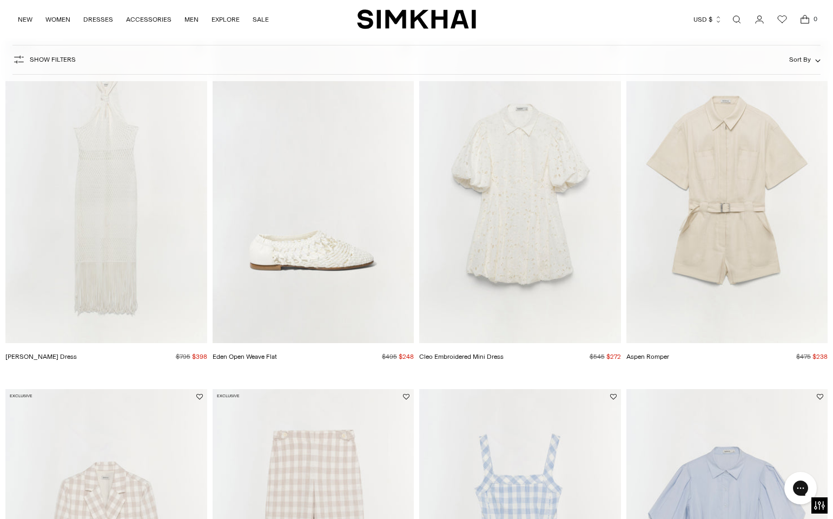
scroll to position [418, 0]
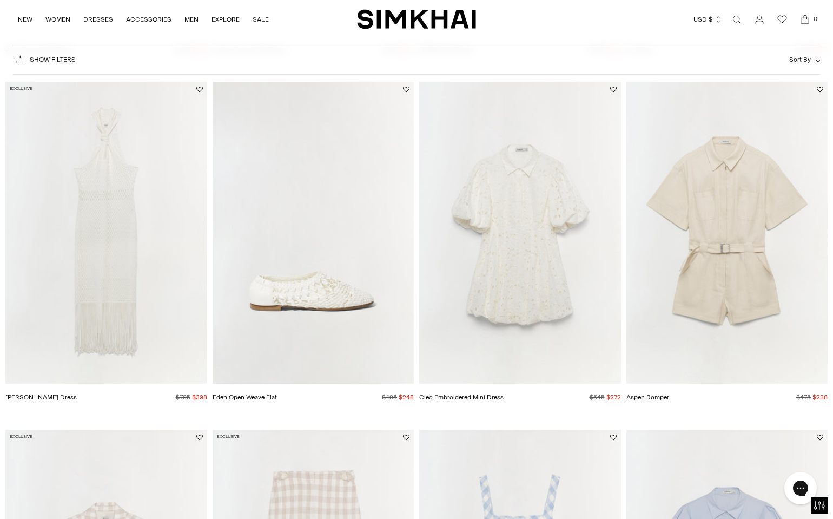
click at [0, 0] on img "Sanchez Dress" at bounding box center [0, 0] width 0 height 0
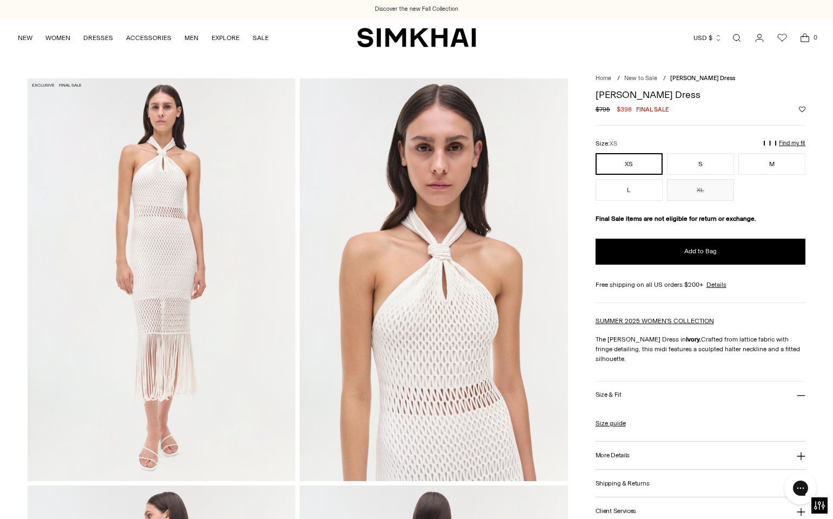
click at [743, 38] on link "Open search modal" at bounding box center [737, 38] width 22 height 22
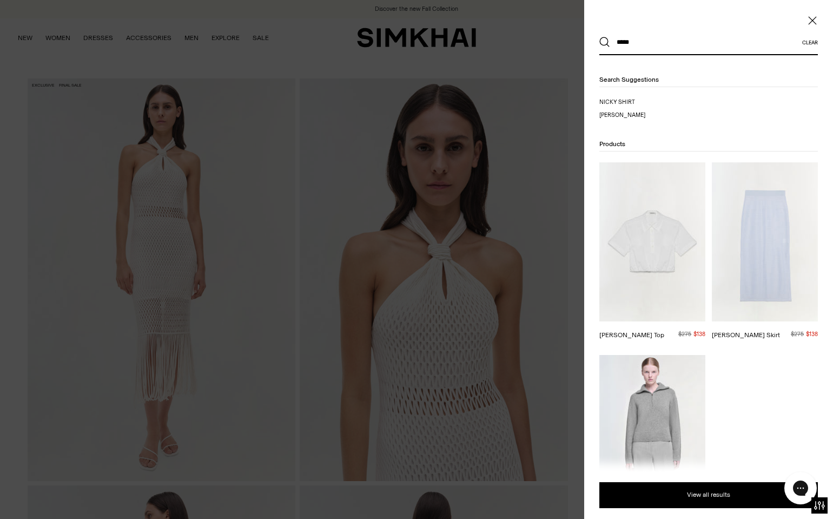
type input "*****"
click at [681, 231] on img at bounding box center [652, 241] width 106 height 159
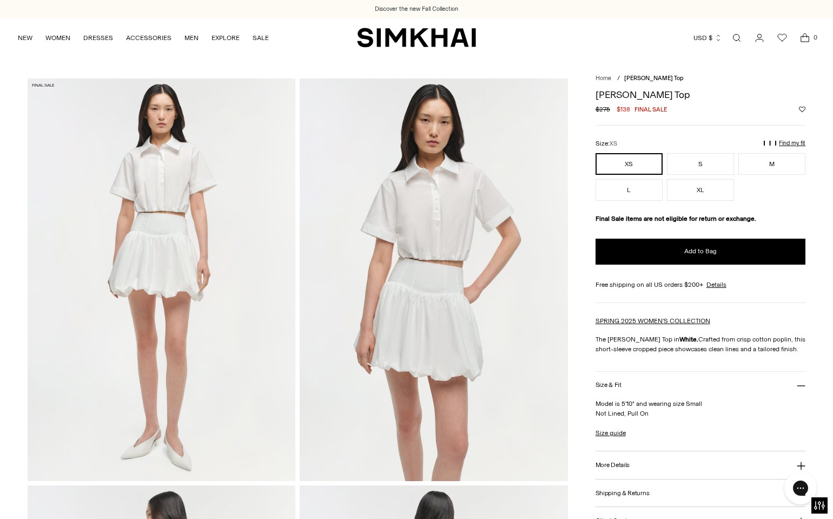
click at [739, 43] on link "Open search modal" at bounding box center [737, 38] width 22 height 22
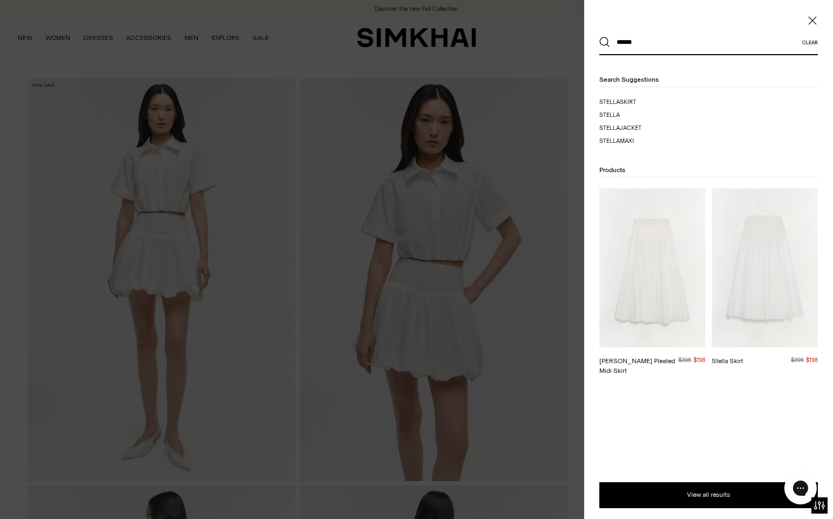
type input "******"
click at [634, 313] on img at bounding box center [652, 267] width 106 height 159
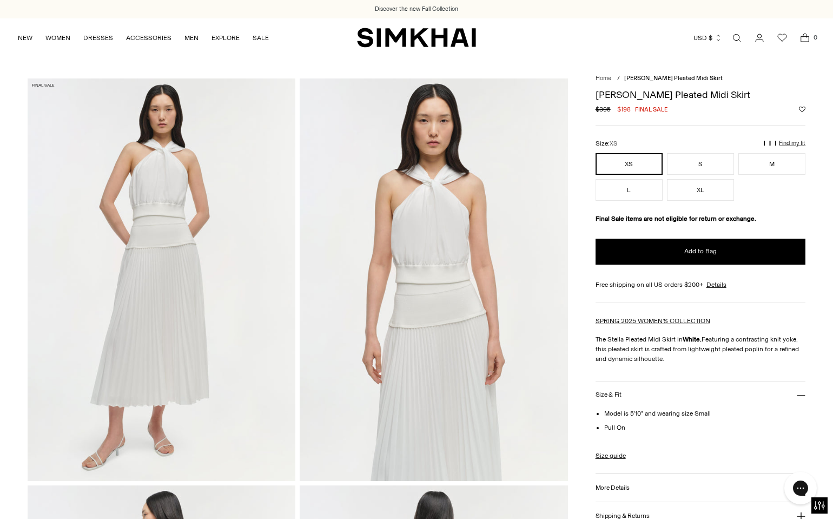
click at [737, 36] on link "Open search modal" at bounding box center [737, 38] width 22 height 22
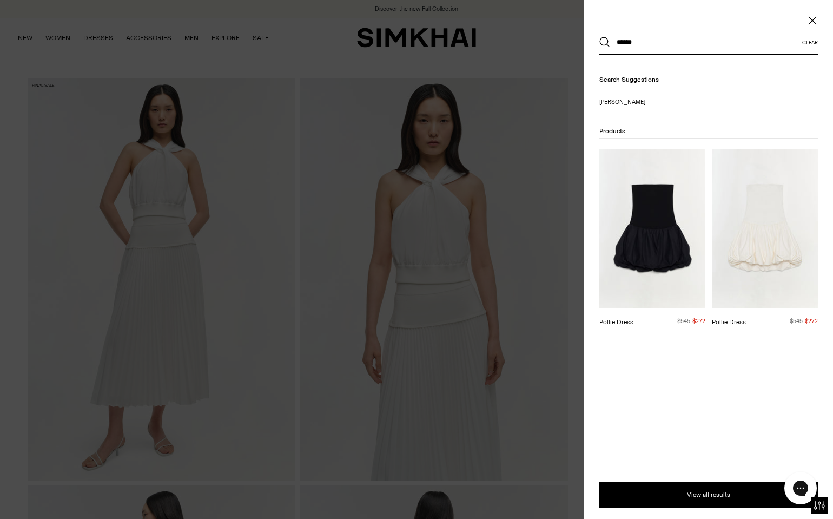
type input "******"
click at [782, 271] on img at bounding box center [765, 228] width 106 height 159
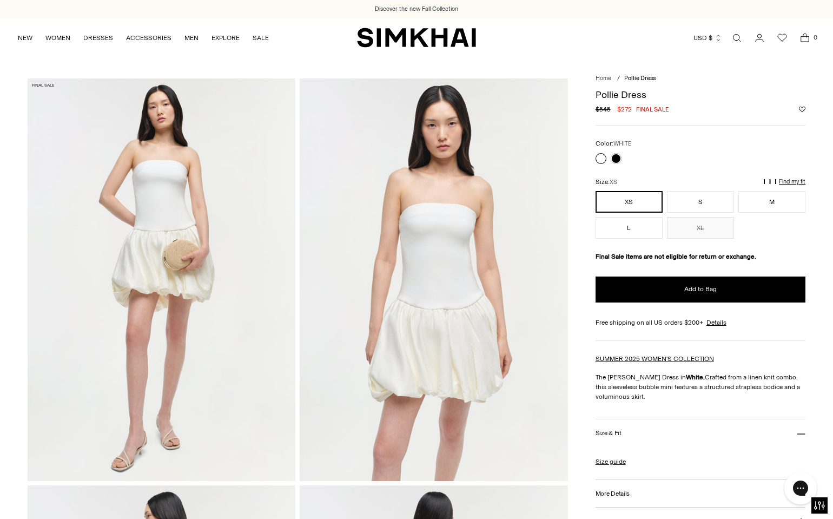
click at [738, 40] on link "Open search modal" at bounding box center [737, 38] width 22 height 22
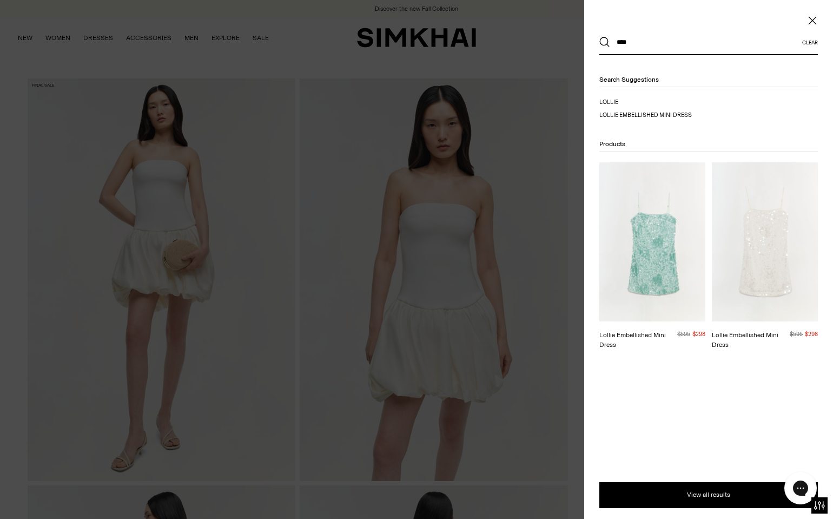
type input "****"
click at [760, 313] on img at bounding box center [765, 241] width 106 height 159
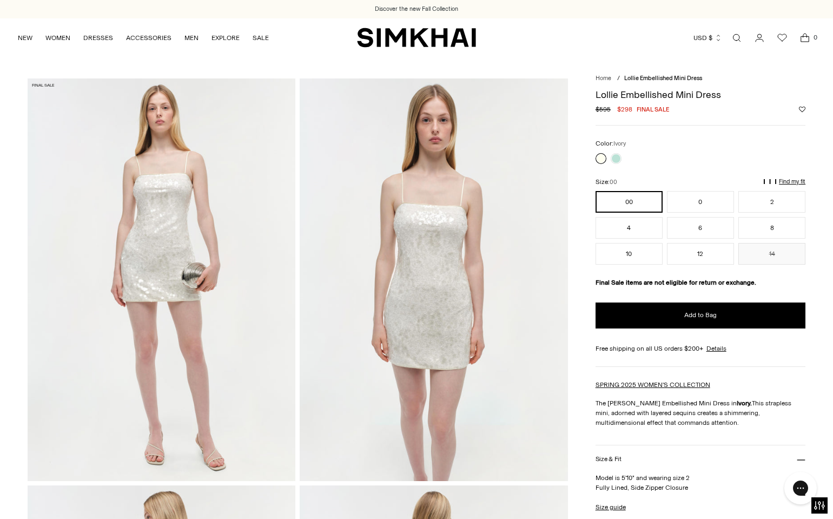
click at [734, 35] on link "Open search modal" at bounding box center [737, 38] width 22 height 22
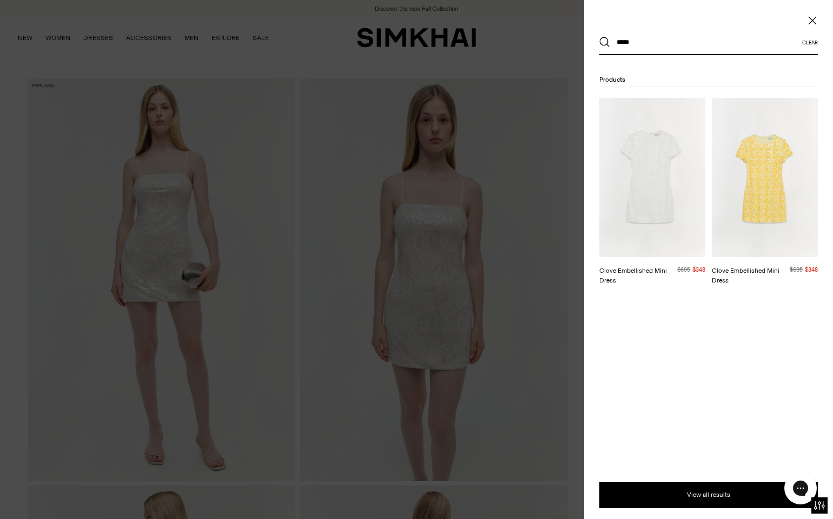
type input "*****"
click at [671, 175] on img at bounding box center [652, 177] width 106 height 159
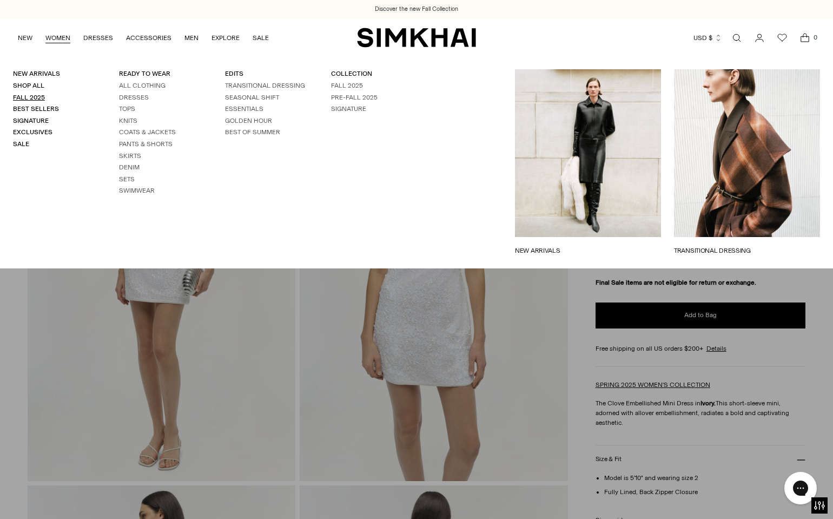
click at [37, 98] on link "Fall 2025" at bounding box center [29, 98] width 32 height 8
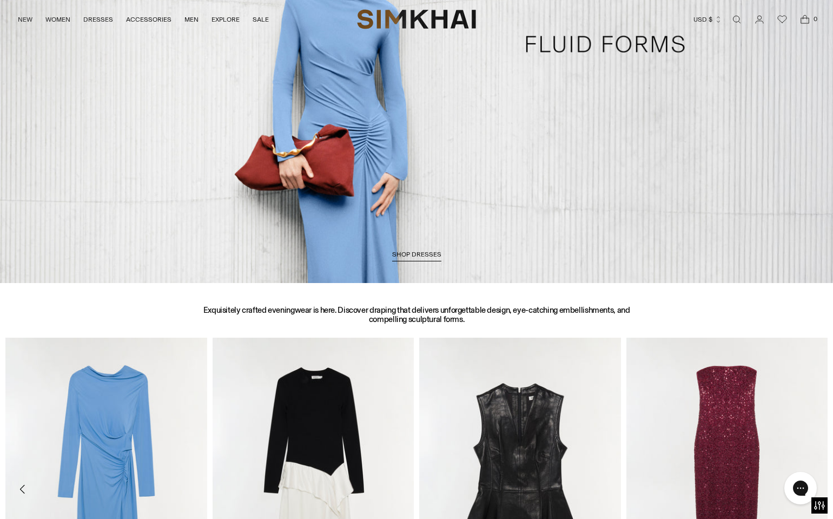
scroll to position [220, 0]
